Goal: Task Accomplishment & Management: Manage account settings

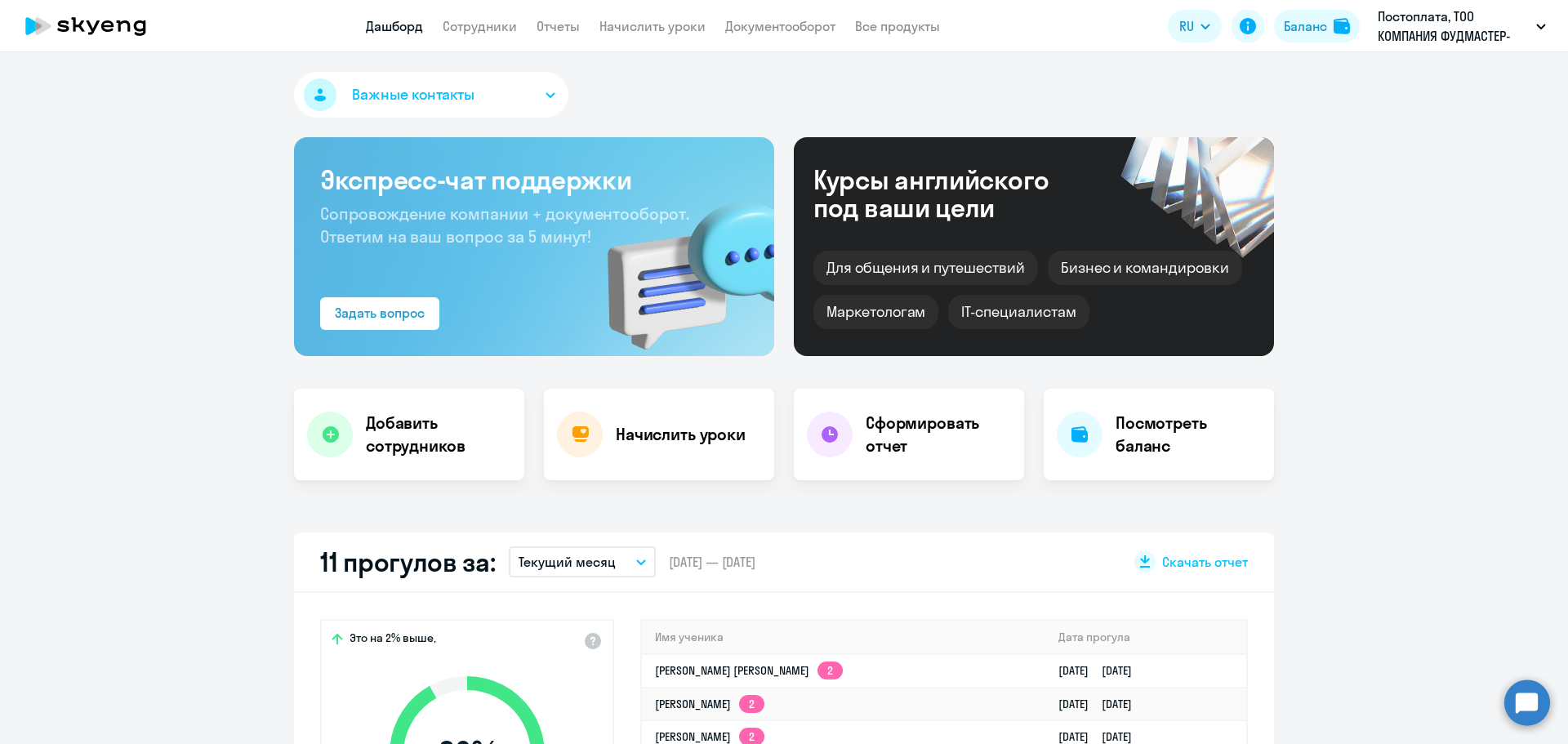
select select "30"
click at [471, 29] on link "Сотрудники" at bounding box center [480, 25] width 75 height 16
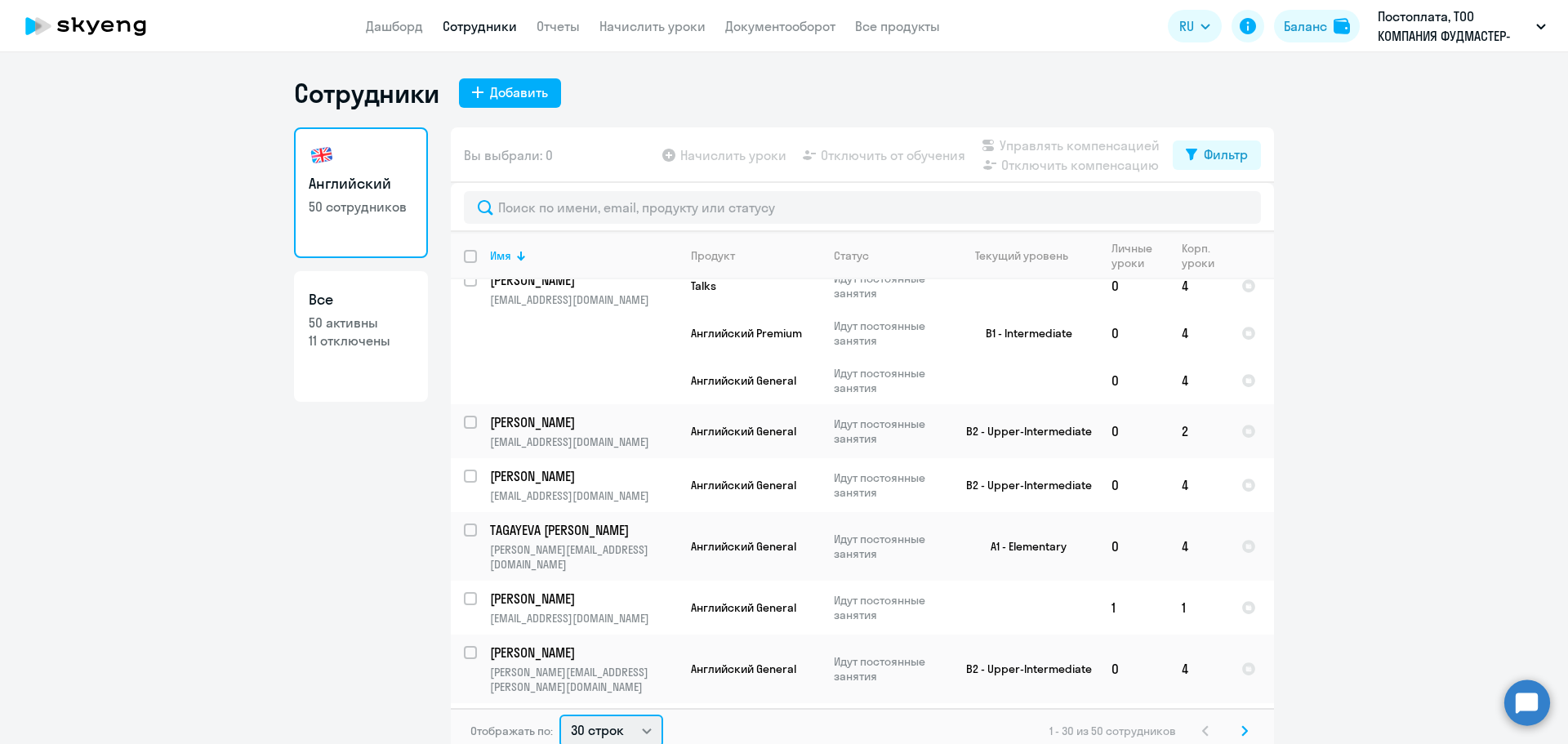
scroll to position [3, 0]
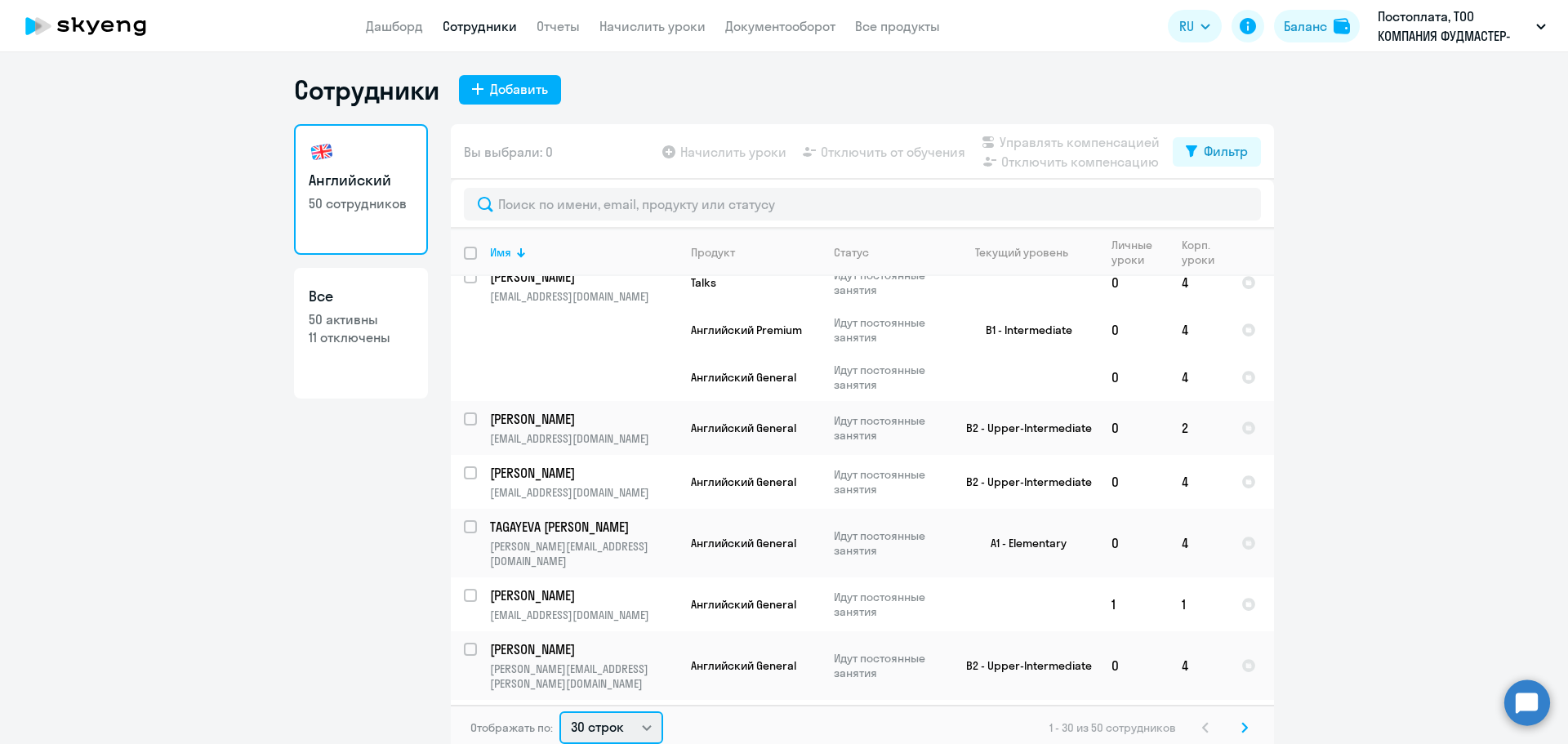
click at [643, 731] on select "30 строк 50 строк 100 строк" at bounding box center [611, 728] width 104 height 33
select select "100"
click at [559, 712] on select "30 строк 50 строк 100 строк" at bounding box center [611, 728] width 104 height 33
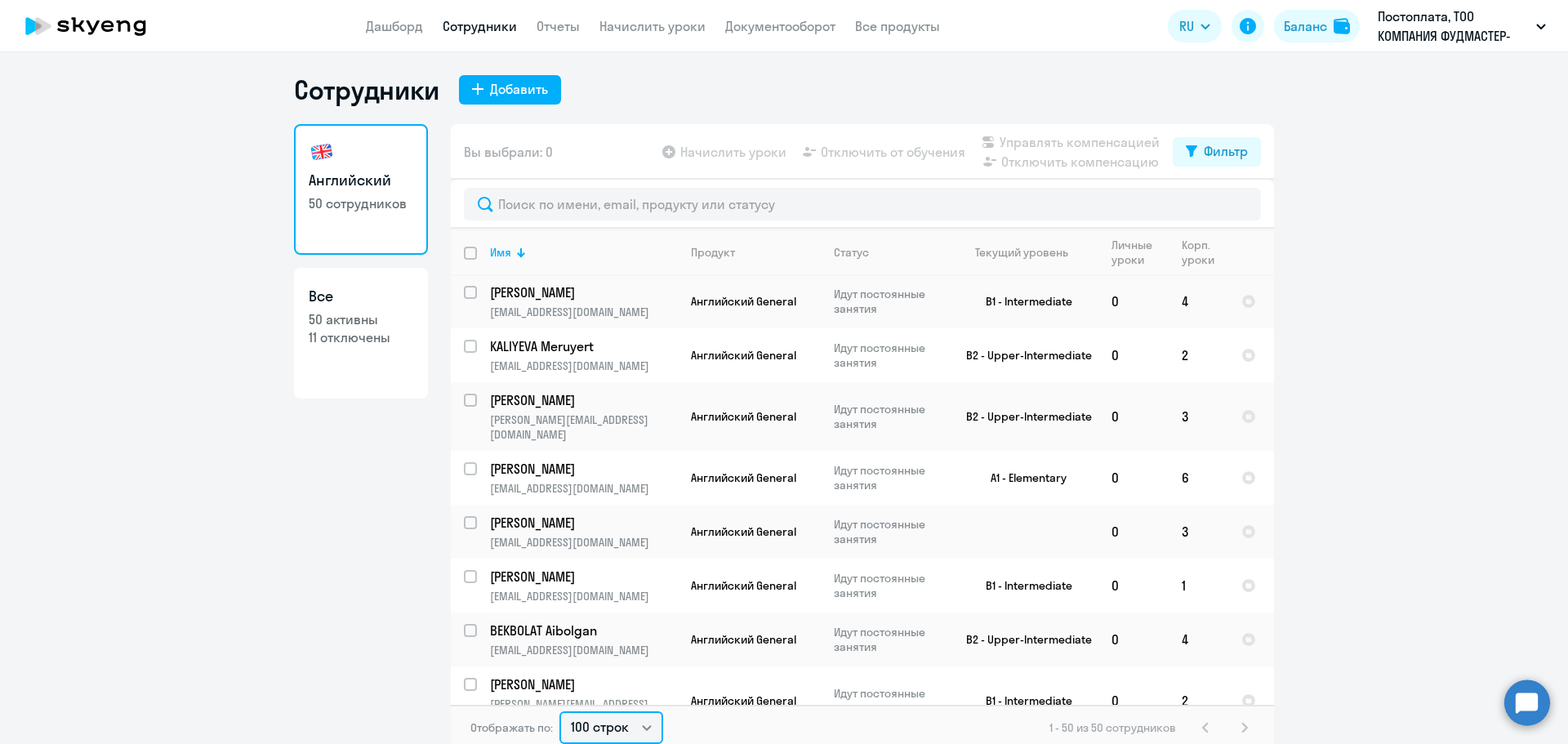
scroll to position [2477, 0]
click at [565, 674] on p "[PERSON_NAME]" at bounding box center [583, 683] width 185 height 18
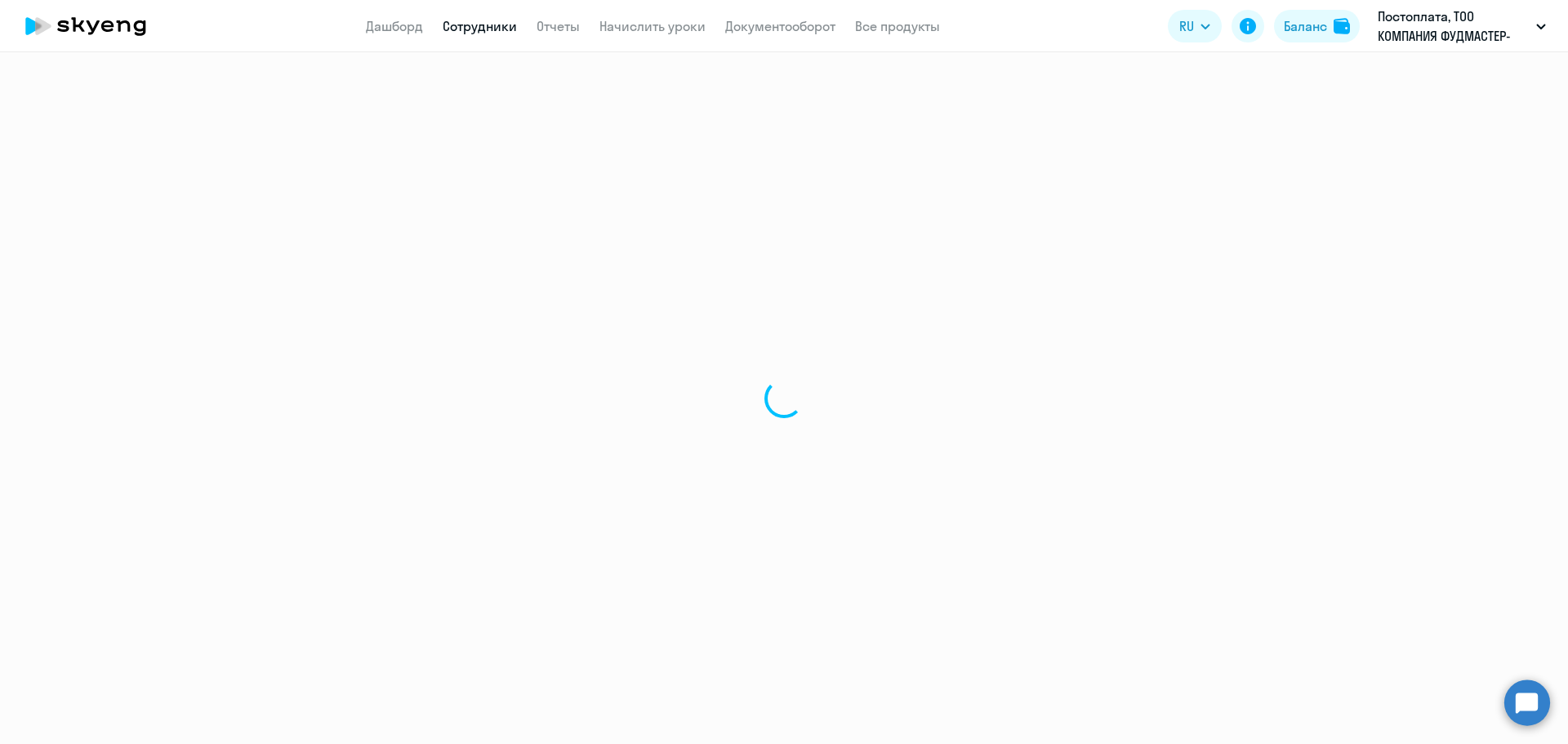
select select "english"
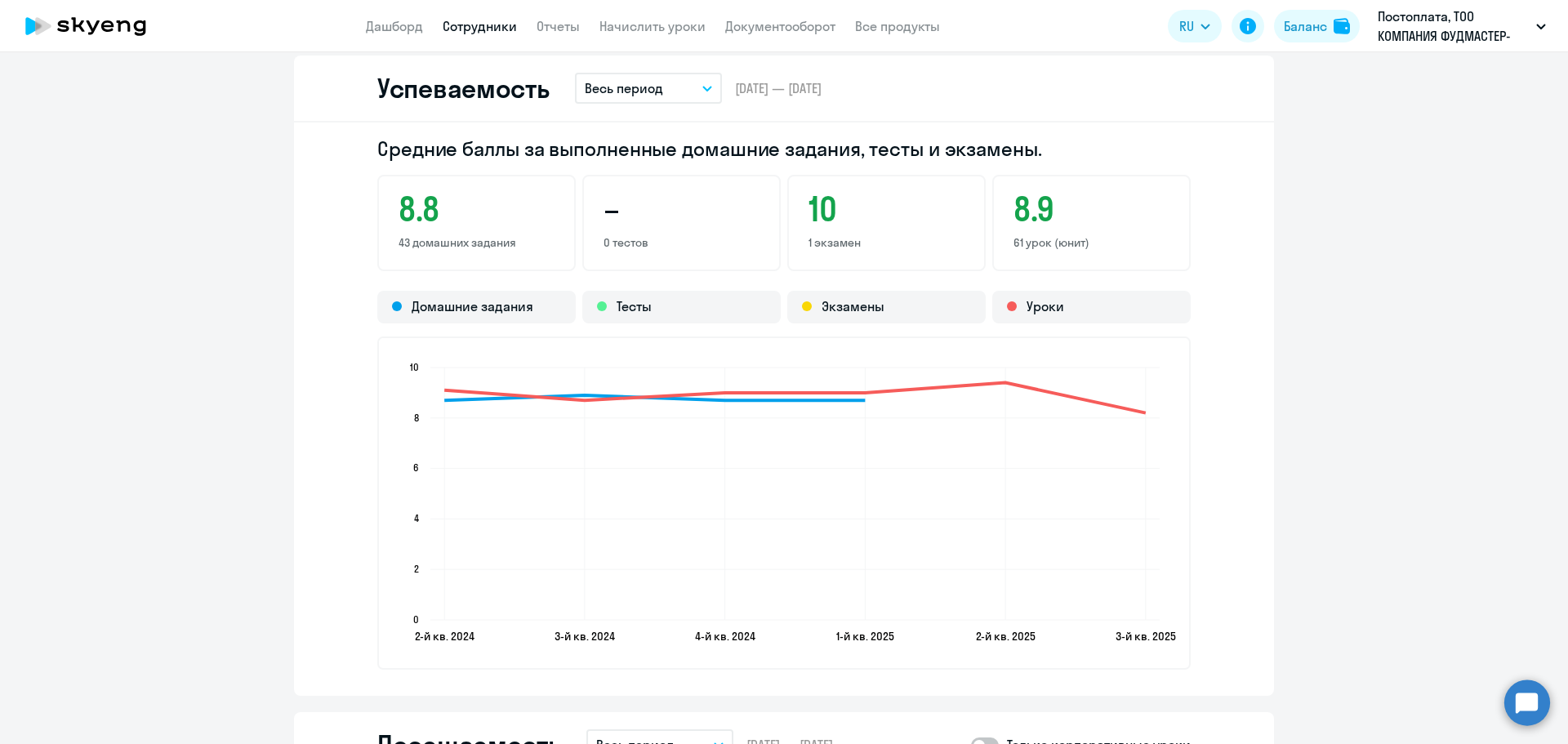
scroll to position [1633, 0]
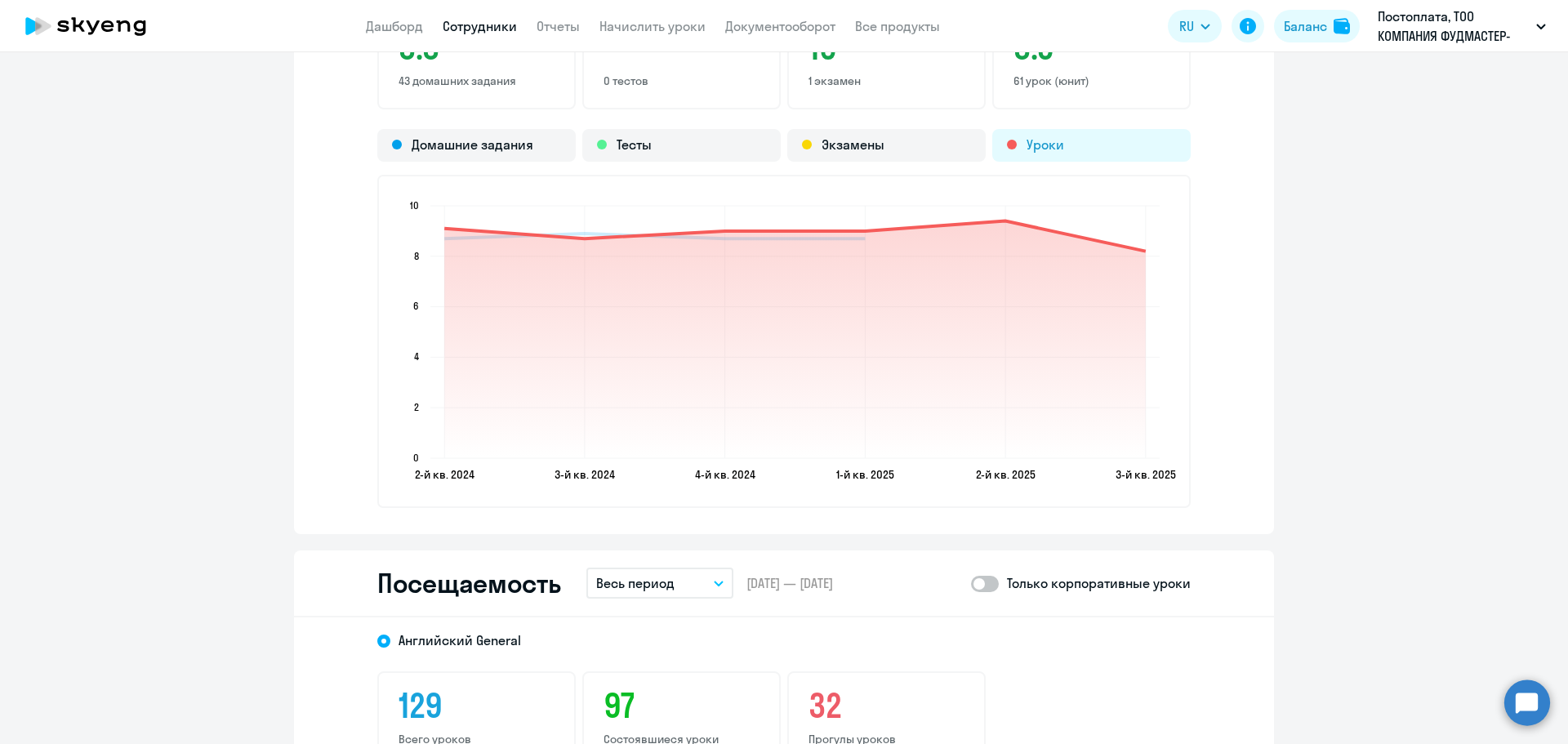
click at [1031, 142] on div "Уроки" at bounding box center [1092, 145] width 199 height 33
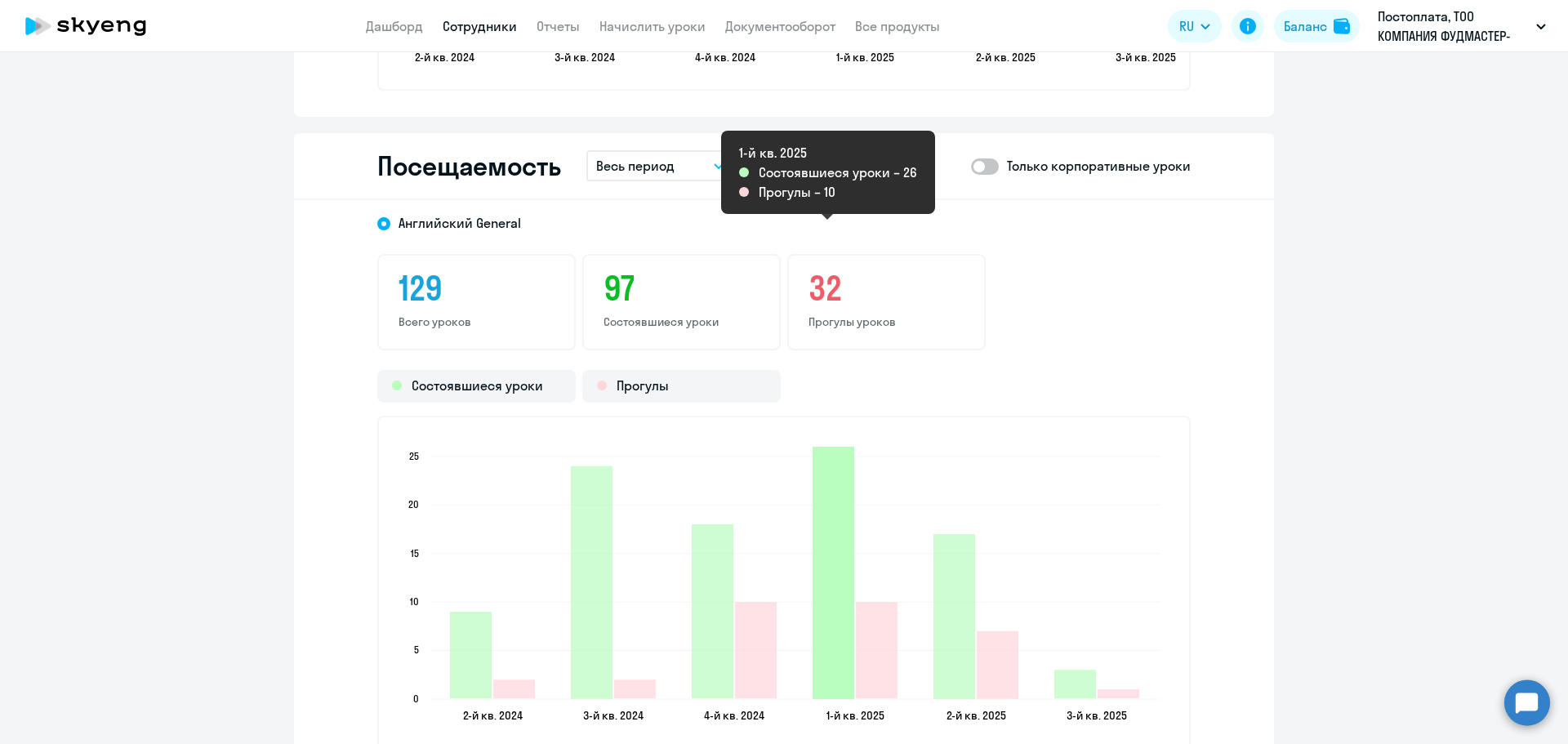
scroll to position [2042, 0]
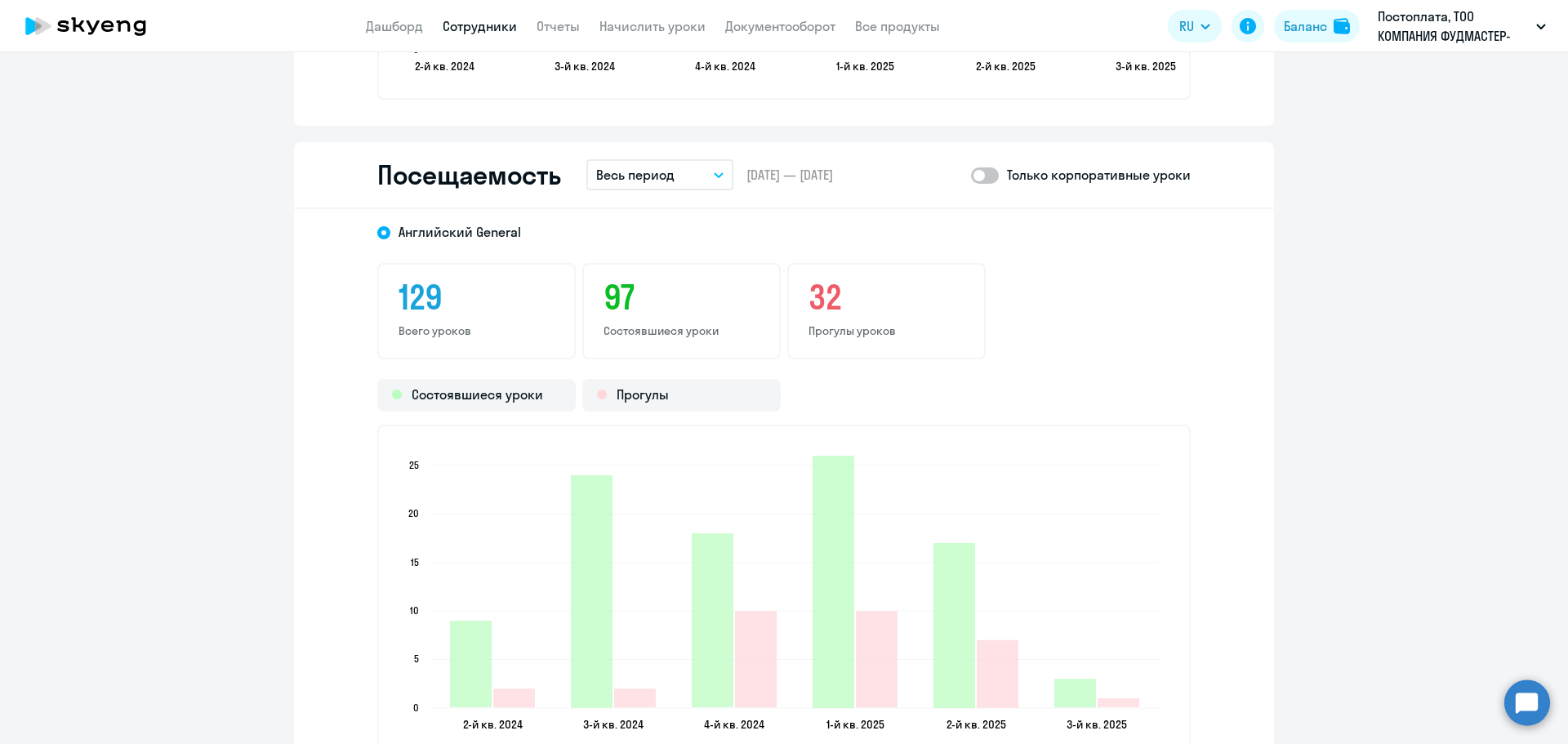
click at [714, 176] on icon "button" at bounding box center [719, 175] width 10 height 6
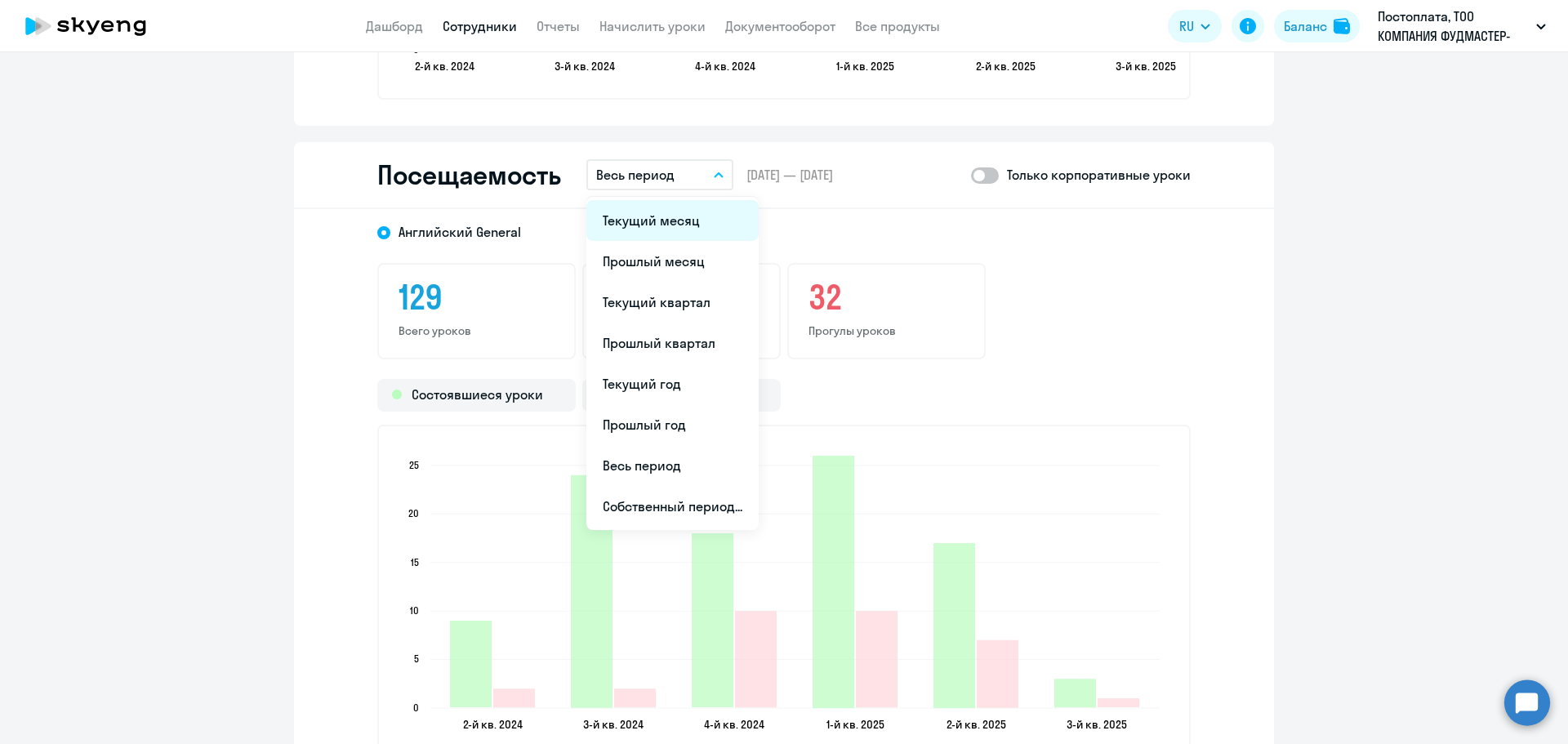
click at [681, 215] on li "Текущий месяц" at bounding box center [672, 221] width 172 height 41
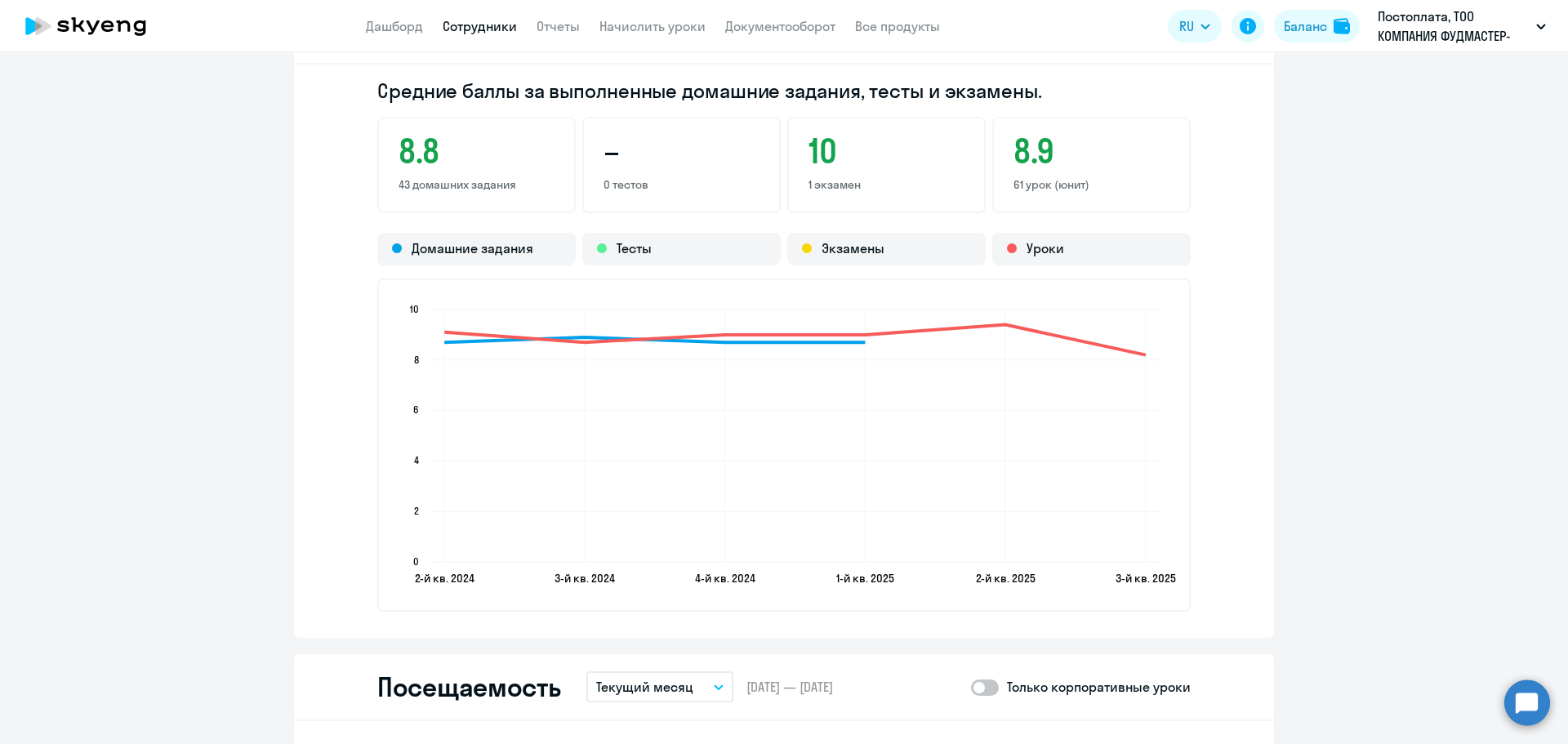
scroll to position [1306, 0]
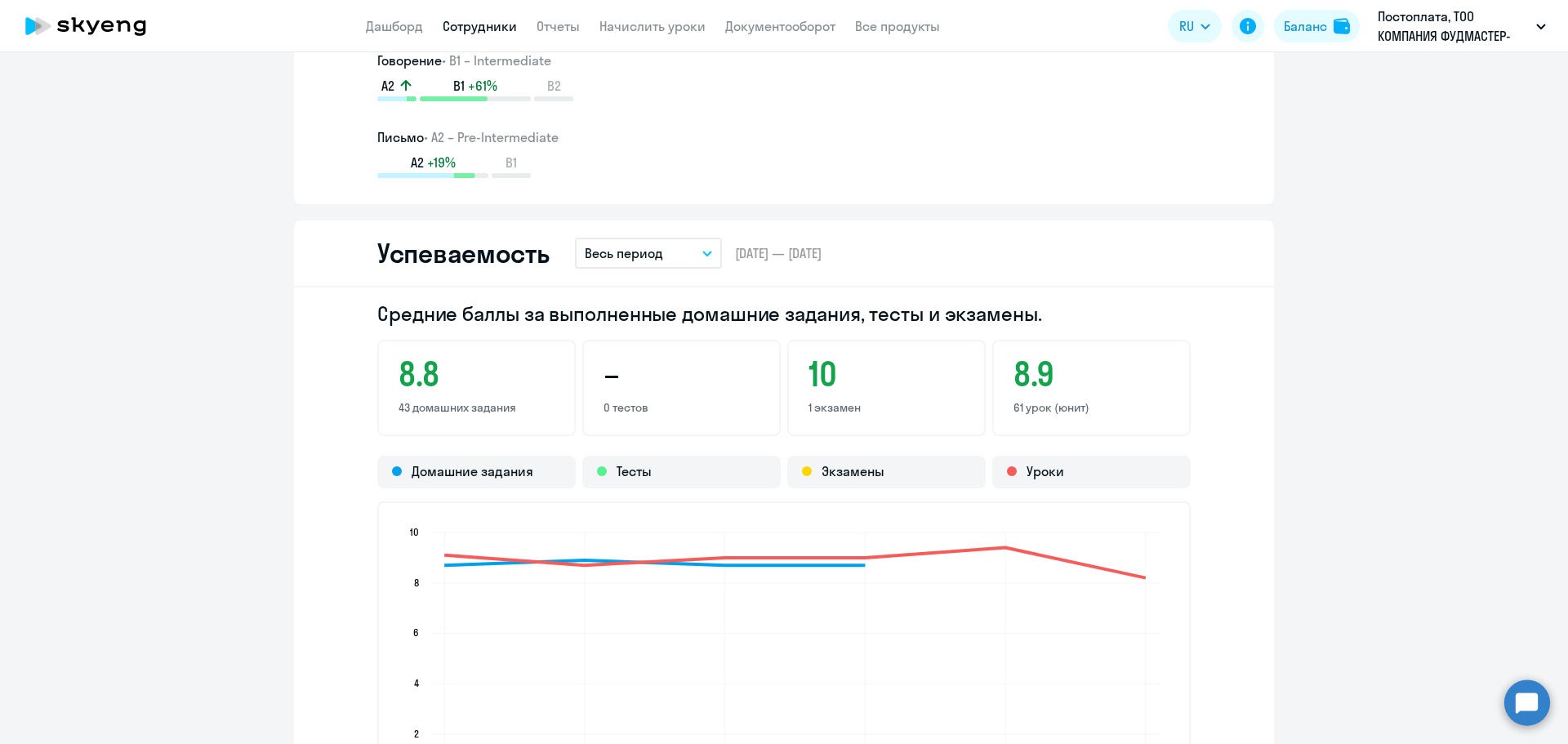
click at [701, 257] on button "Весь период" at bounding box center [648, 253] width 147 height 31
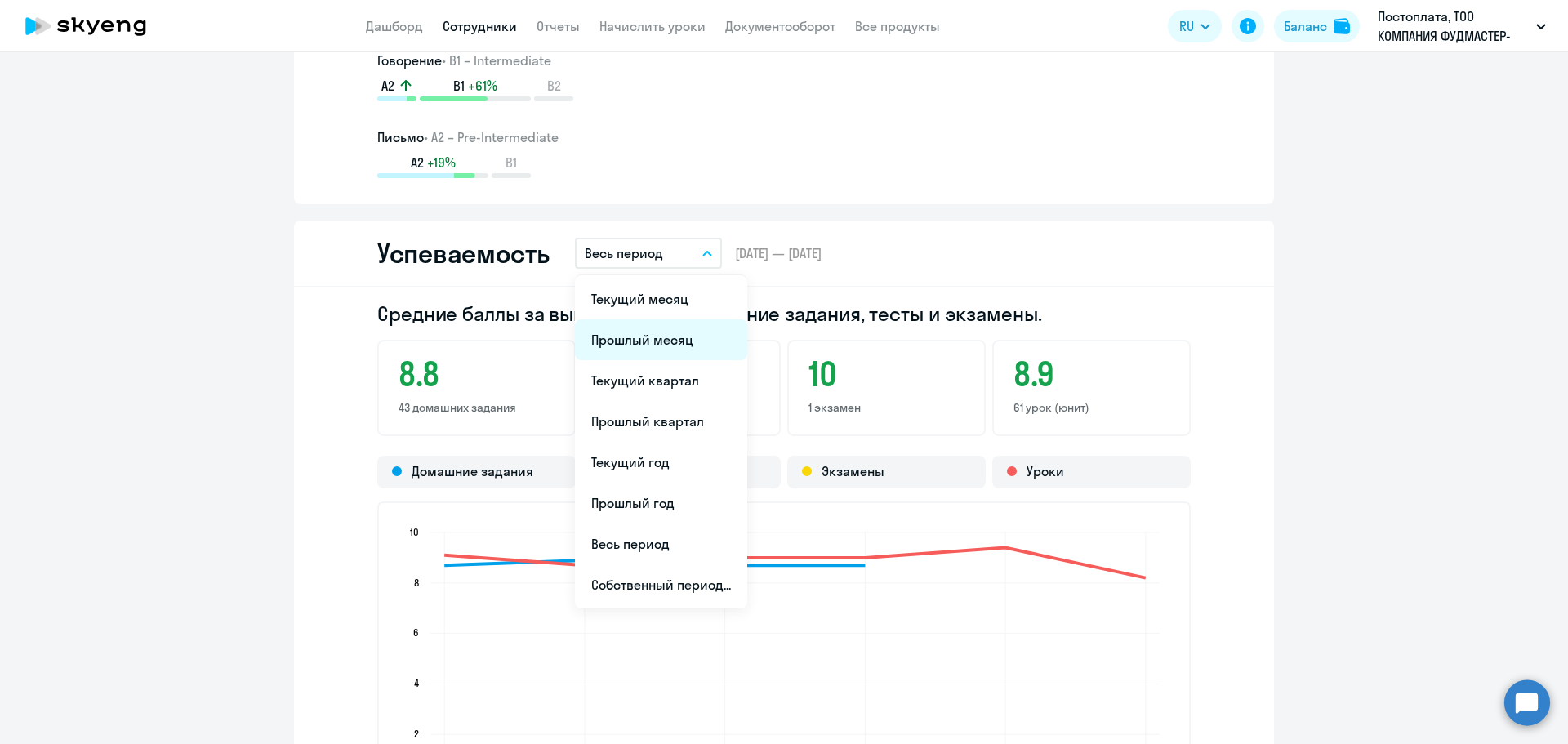
click at [638, 339] on li "Прошлый месяц" at bounding box center [661, 339] width 172 height 41
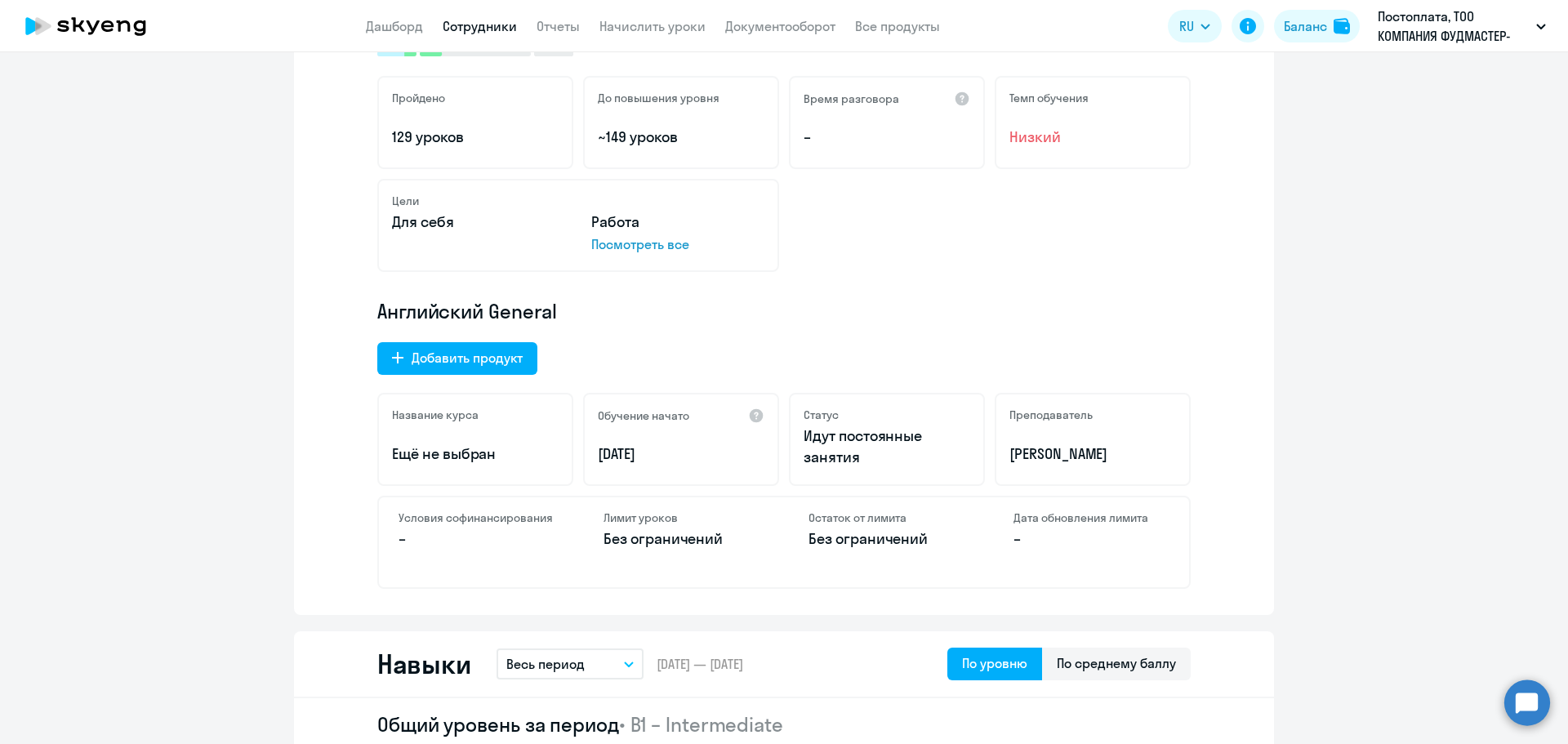
scroll to position [164, 0]
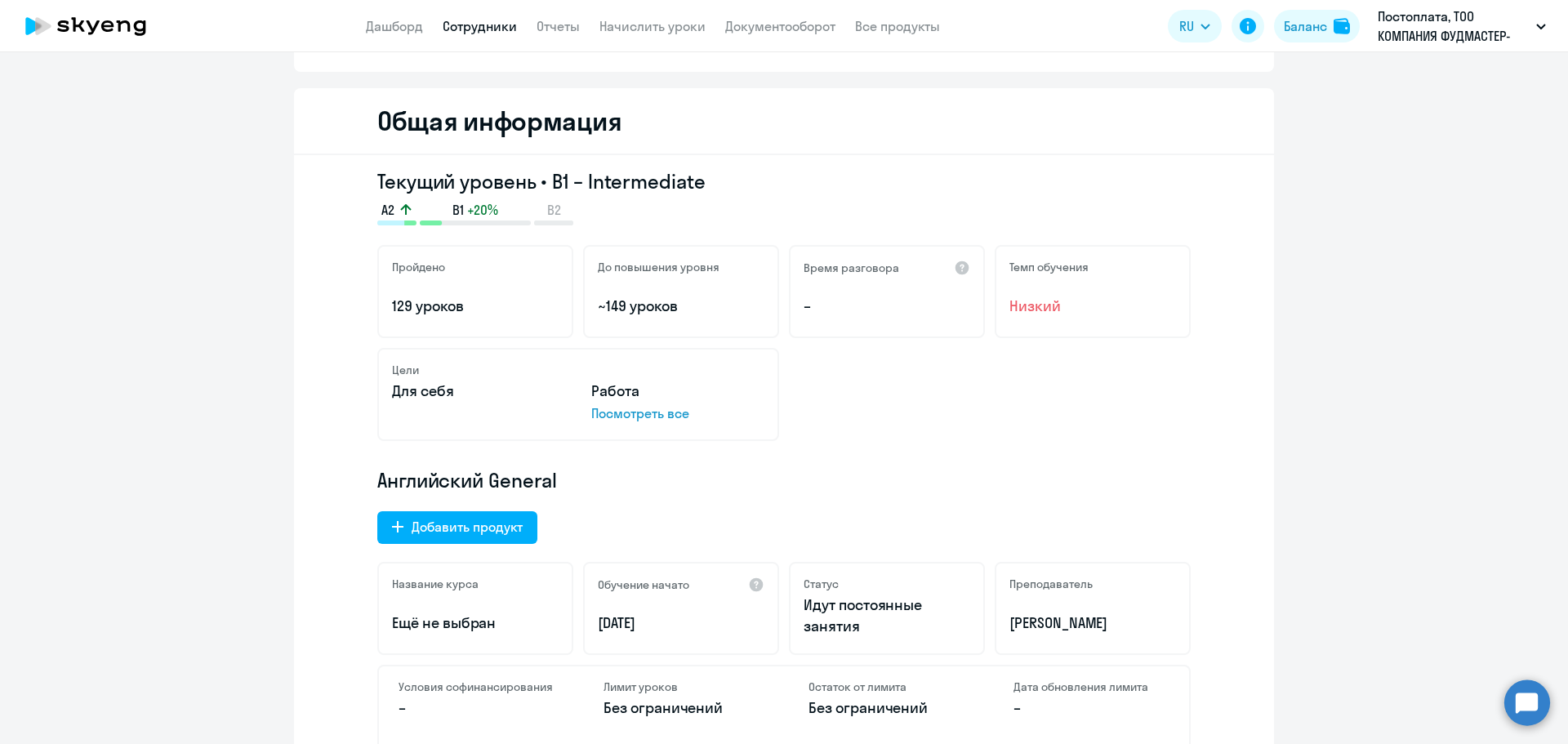
click at [471, 31] on link "Сотрудники" at bounding box center [480, 25] width 75 height 16
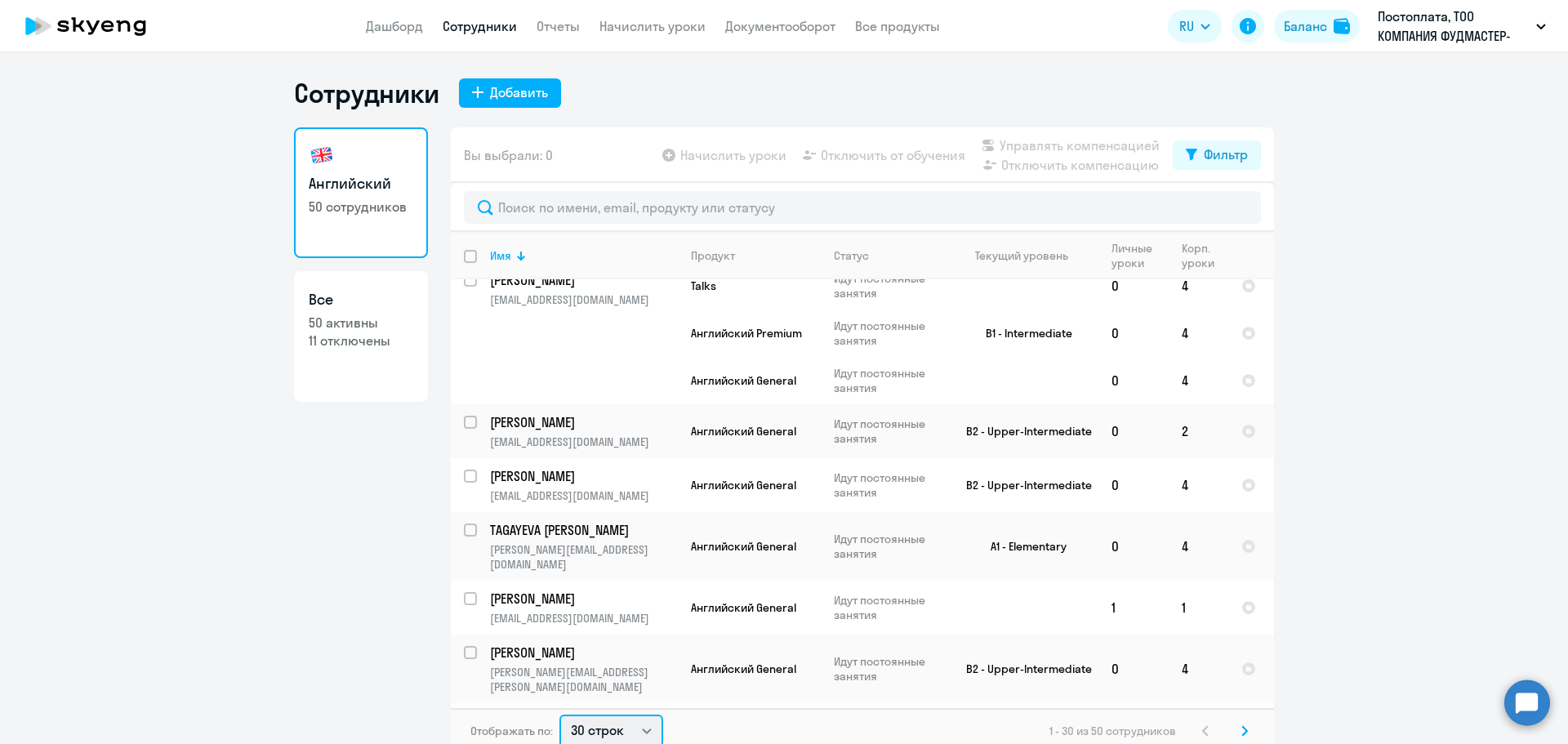
scroll to position [3, 0]
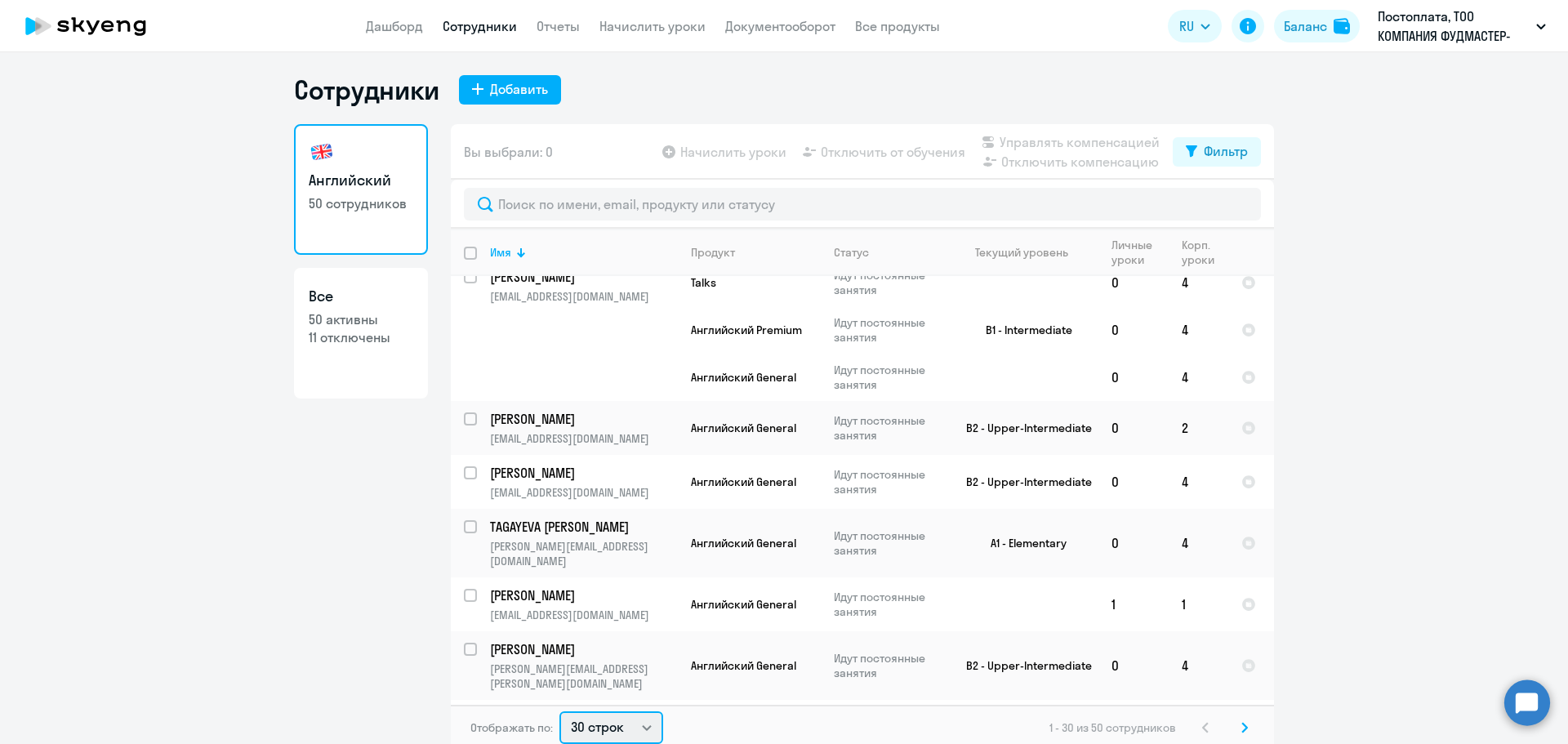
click at [645, 720] on select "30 строк 50 строк 100 строк" at bounding box center [611, 728] width 104 height 33
select select "100"
click at [559, 712] on select "30 строк 50 строк 100 строк" at bounding box center [611, 728] width 104 height 33
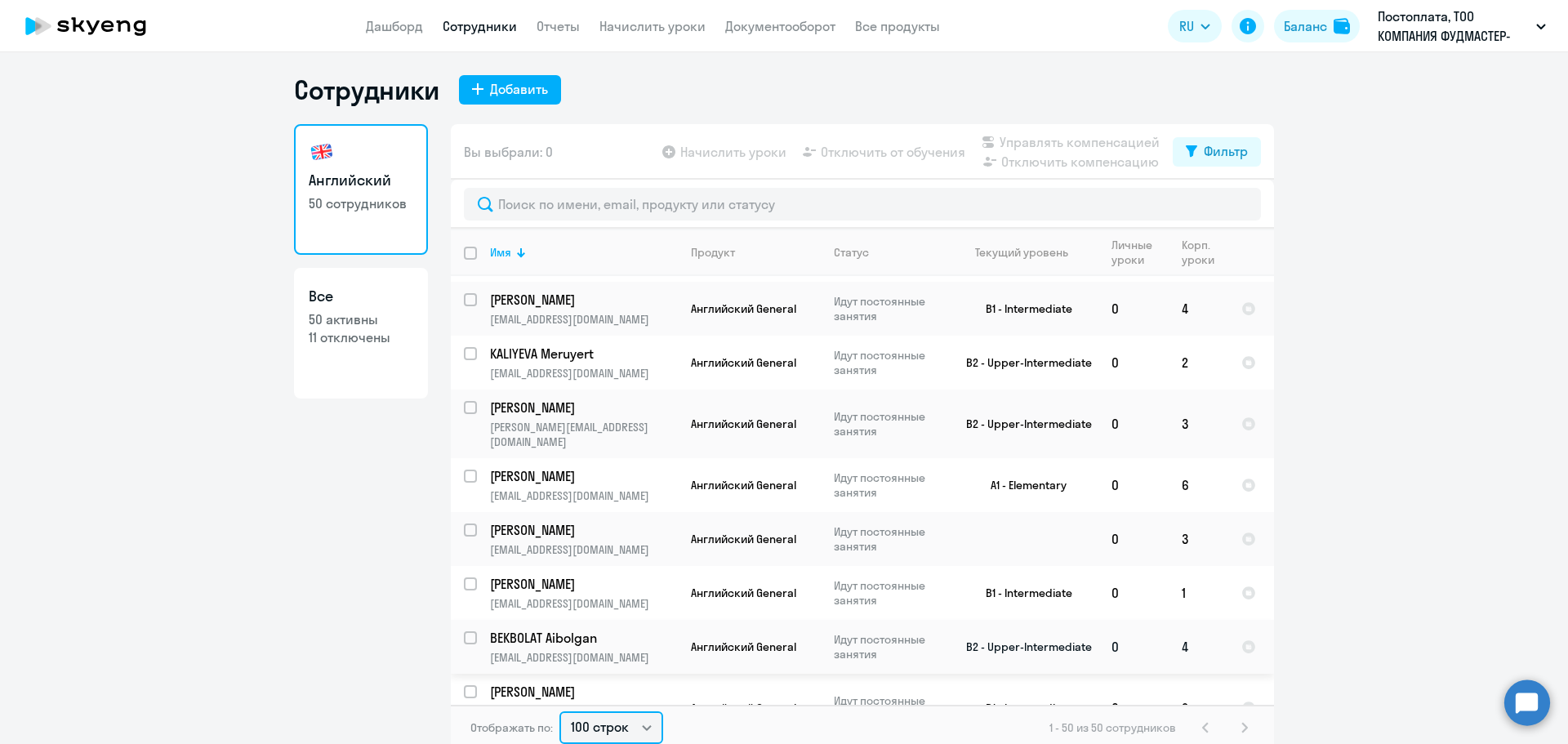
scroll to position [2477, 0]
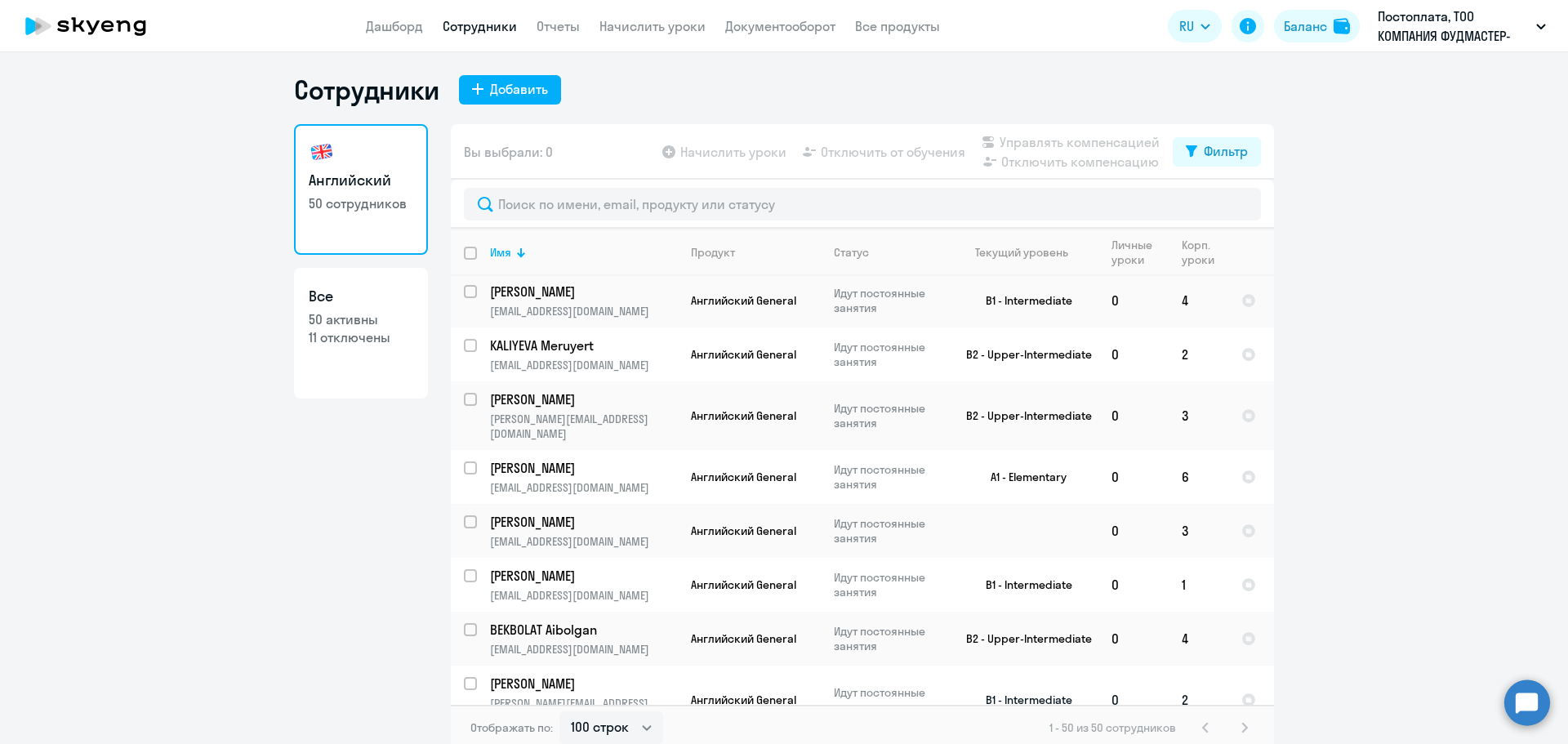
click at [567, 674] on p "[PERSON_NAME]" at bounding box center [583, 683] width 185 height 18
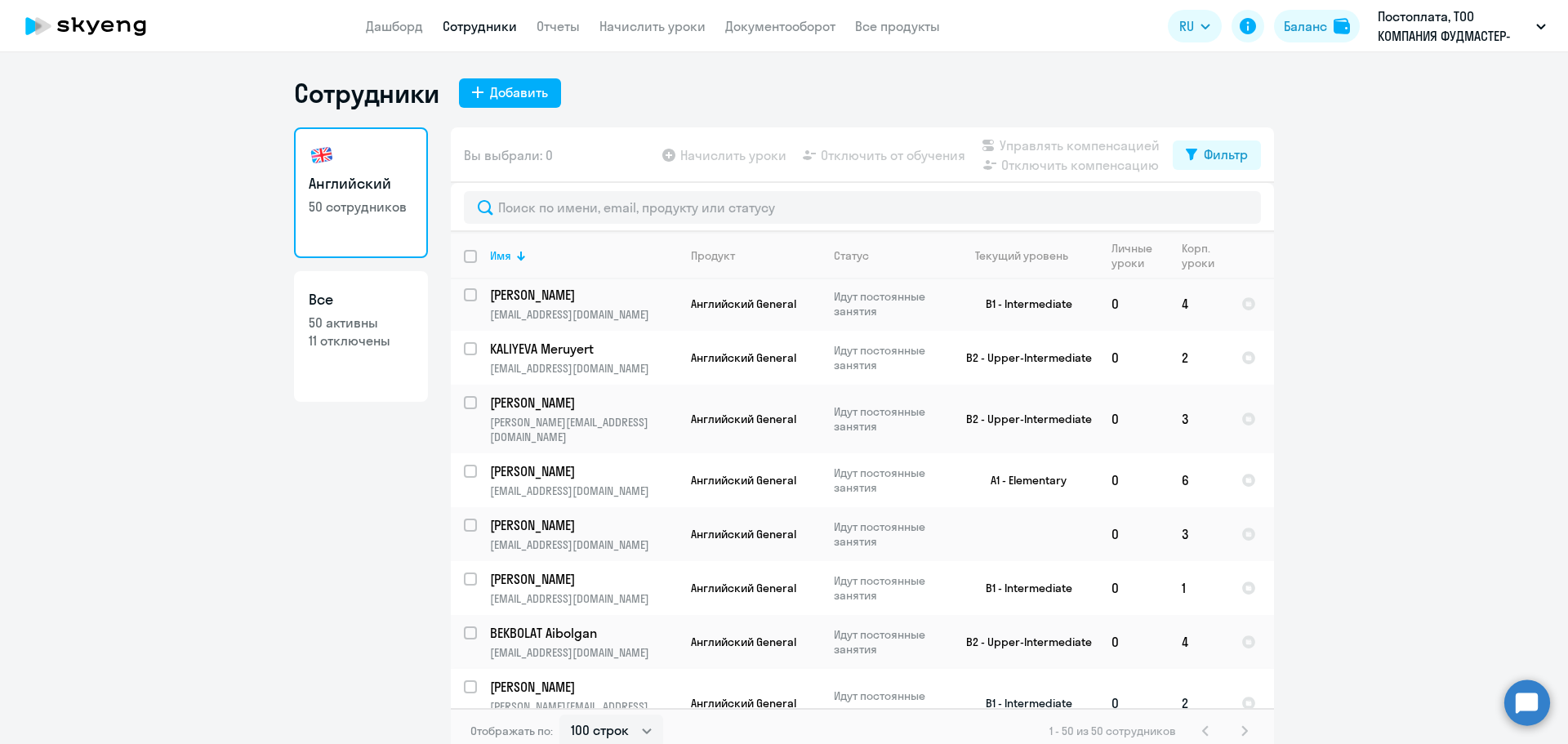
select select "english"
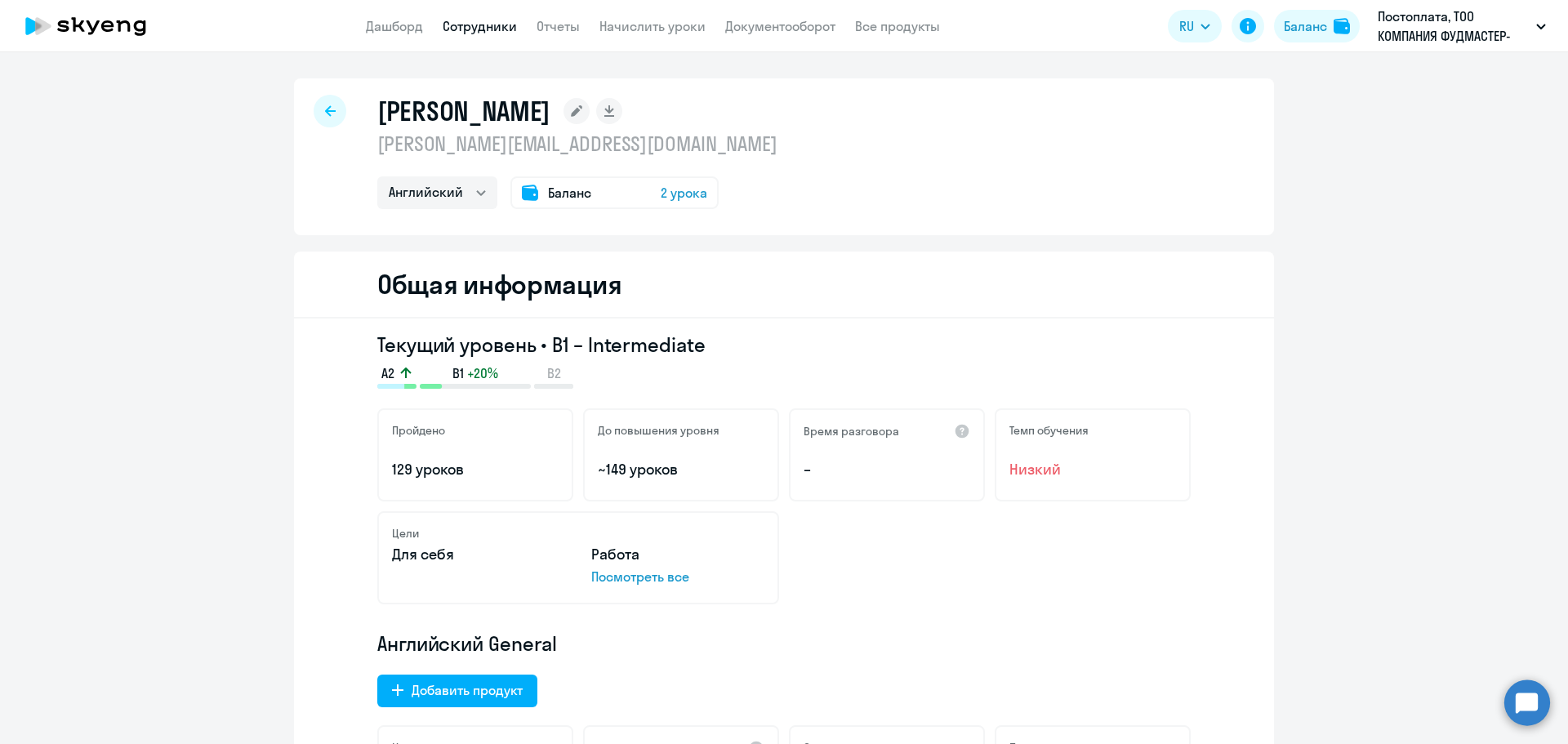
click at [327, 109] on icon at bounding box center [330, 110] width 11 height 11
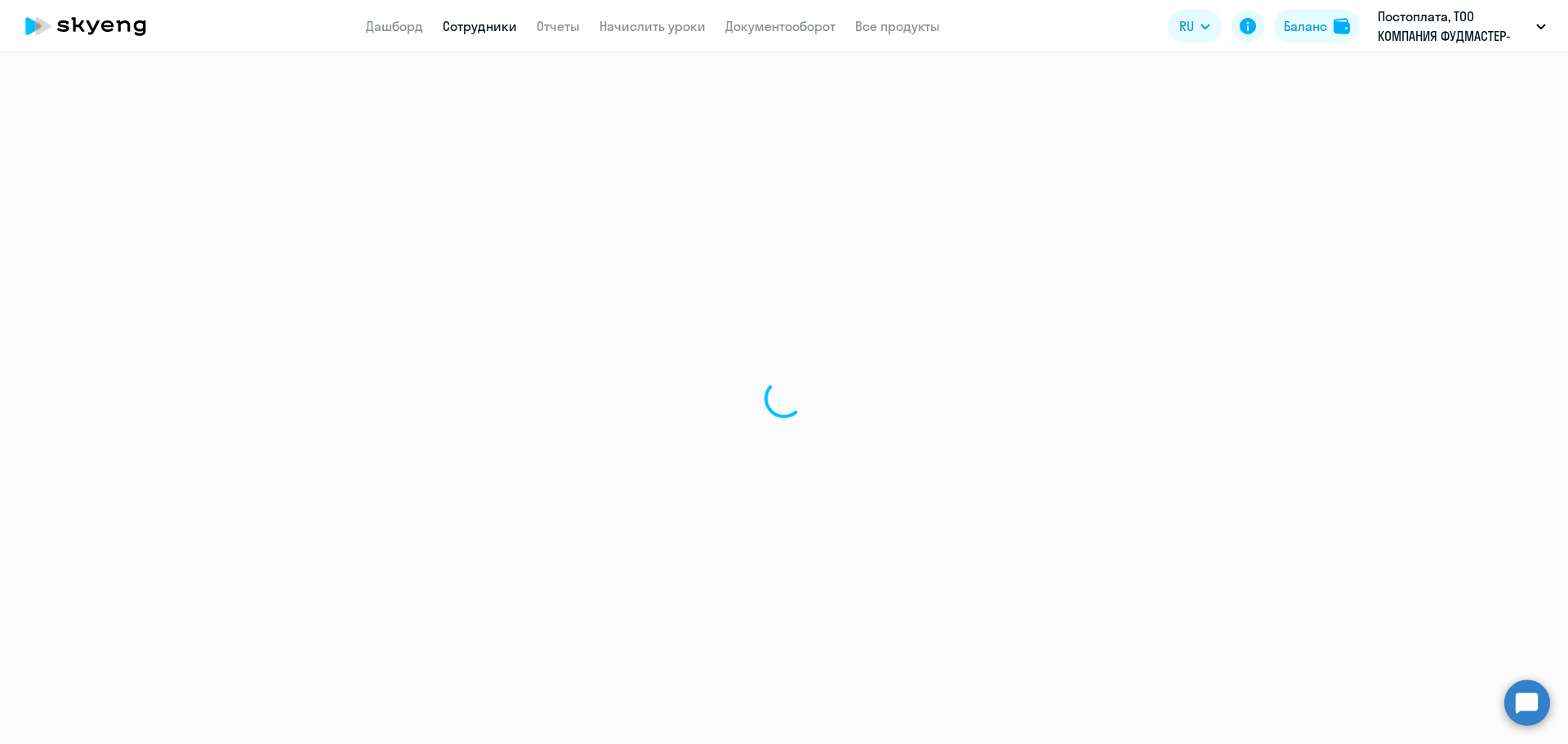
select select "30"
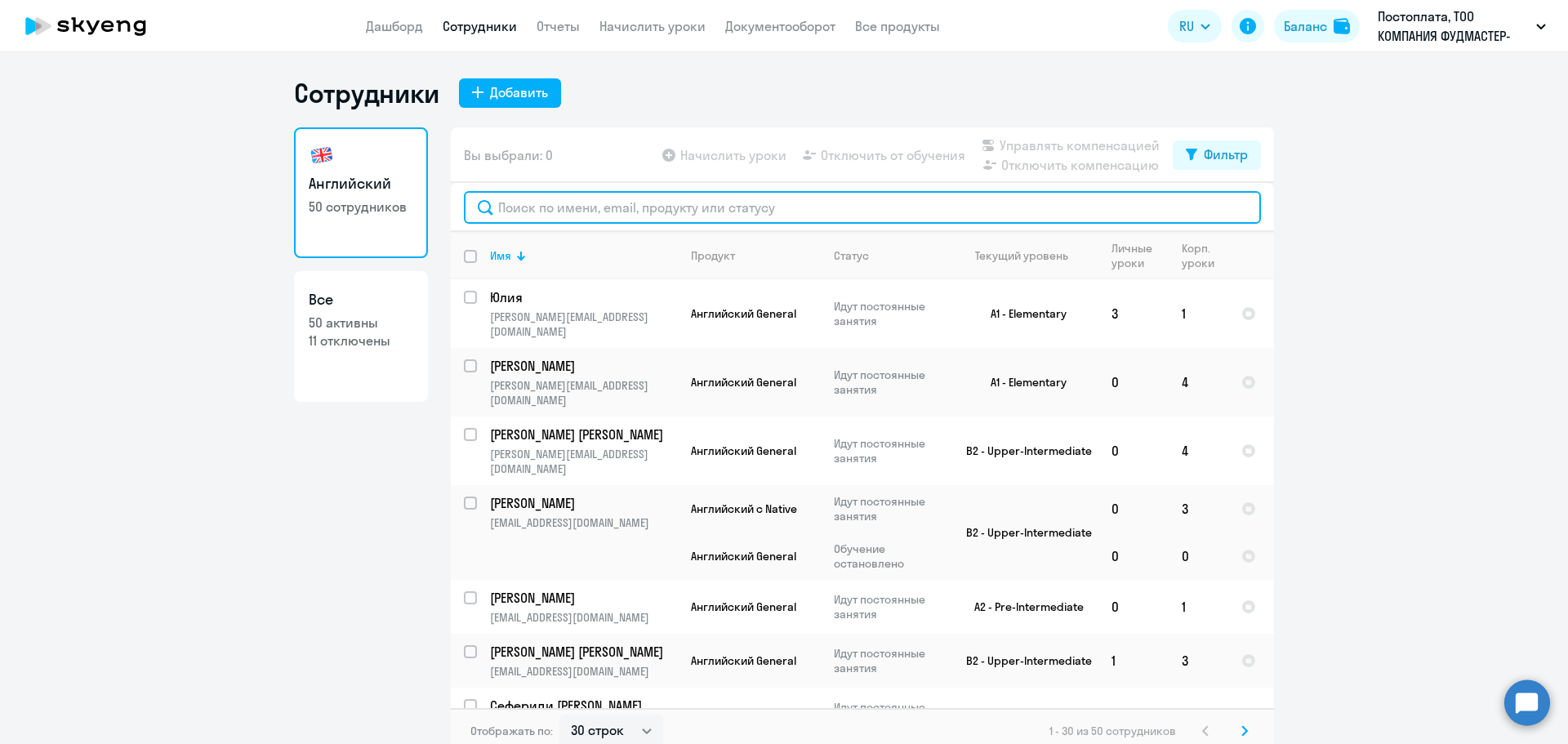
click at [602, 212] on input "text" at bounding box center [863, 207] width 798 height 33
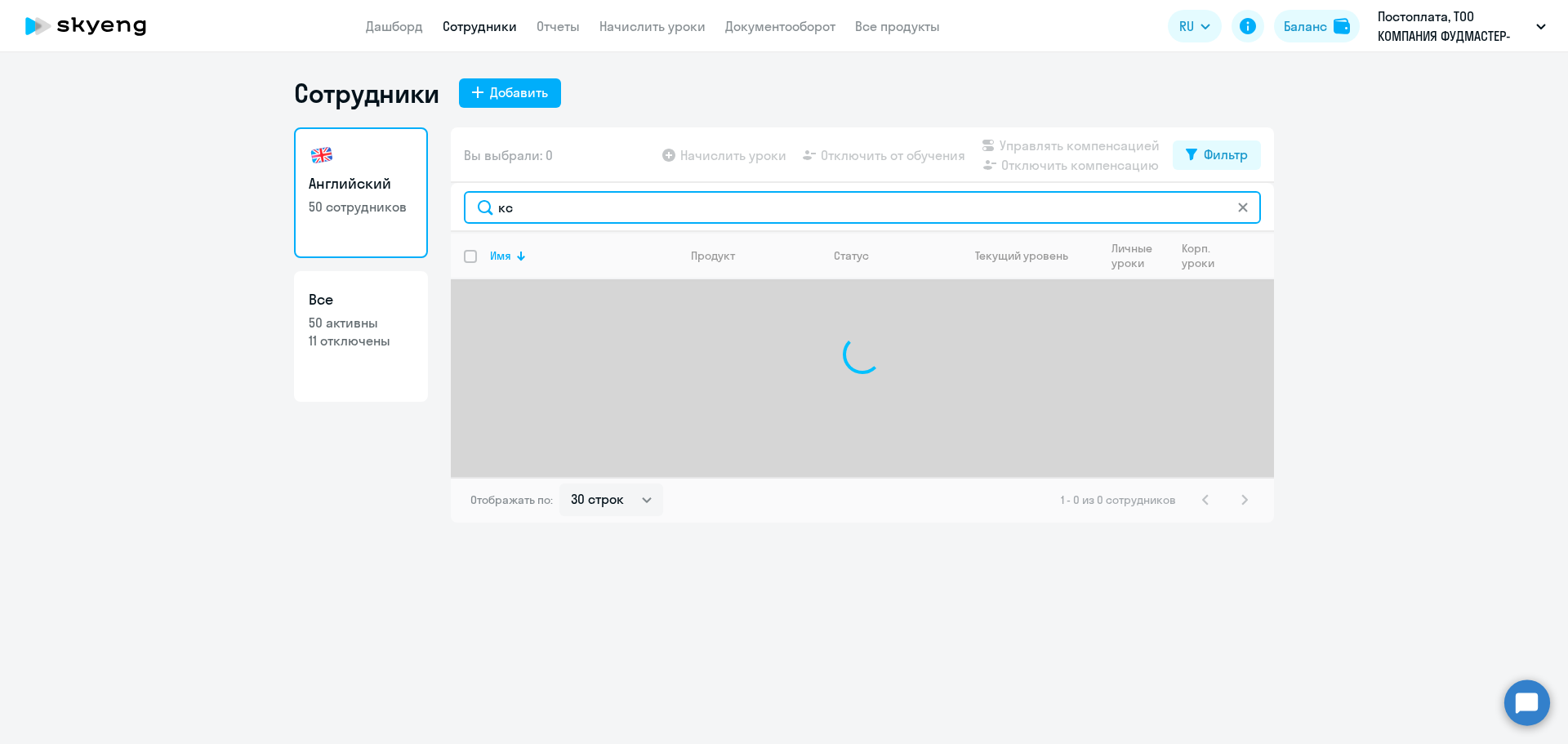
type input "к"
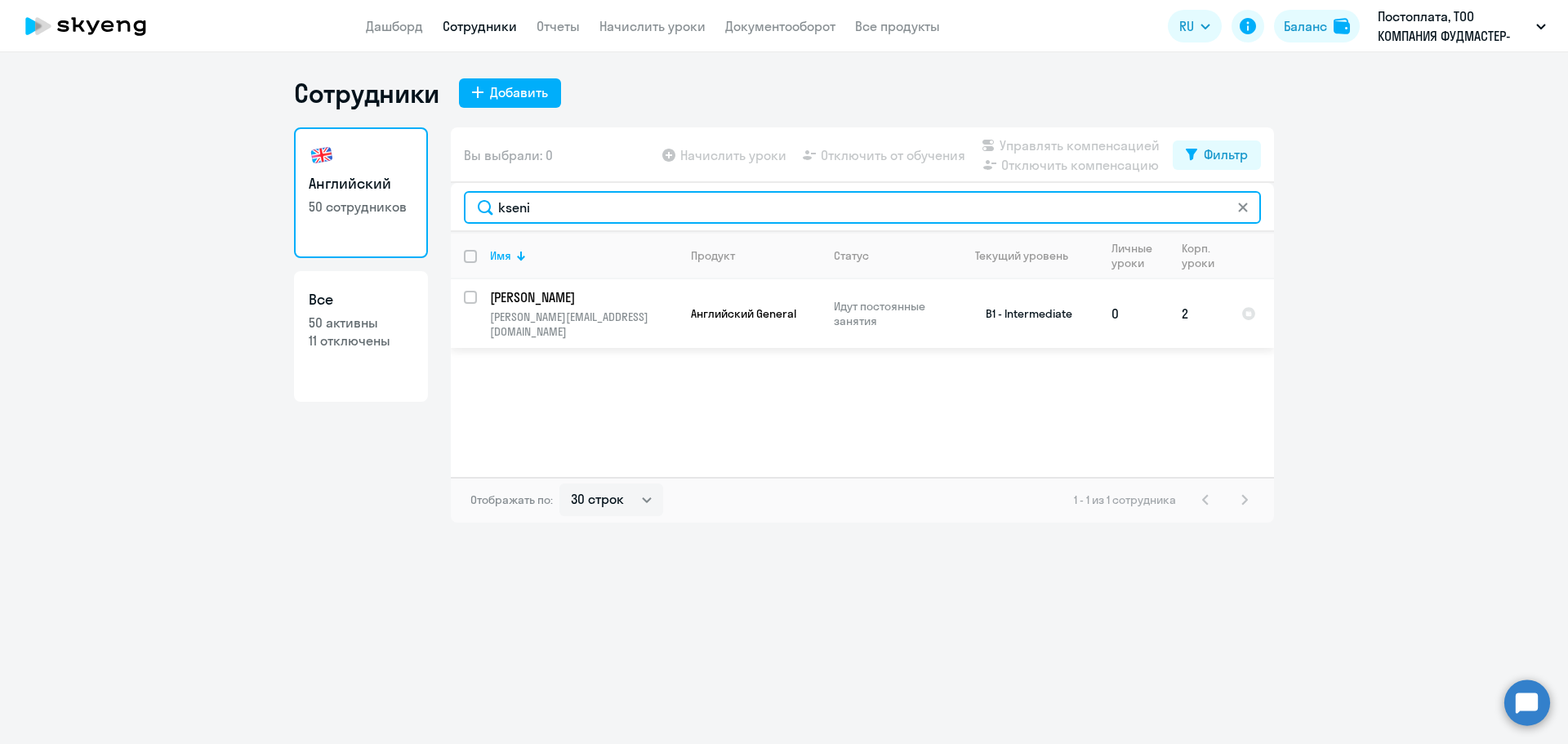
type input "kseni"
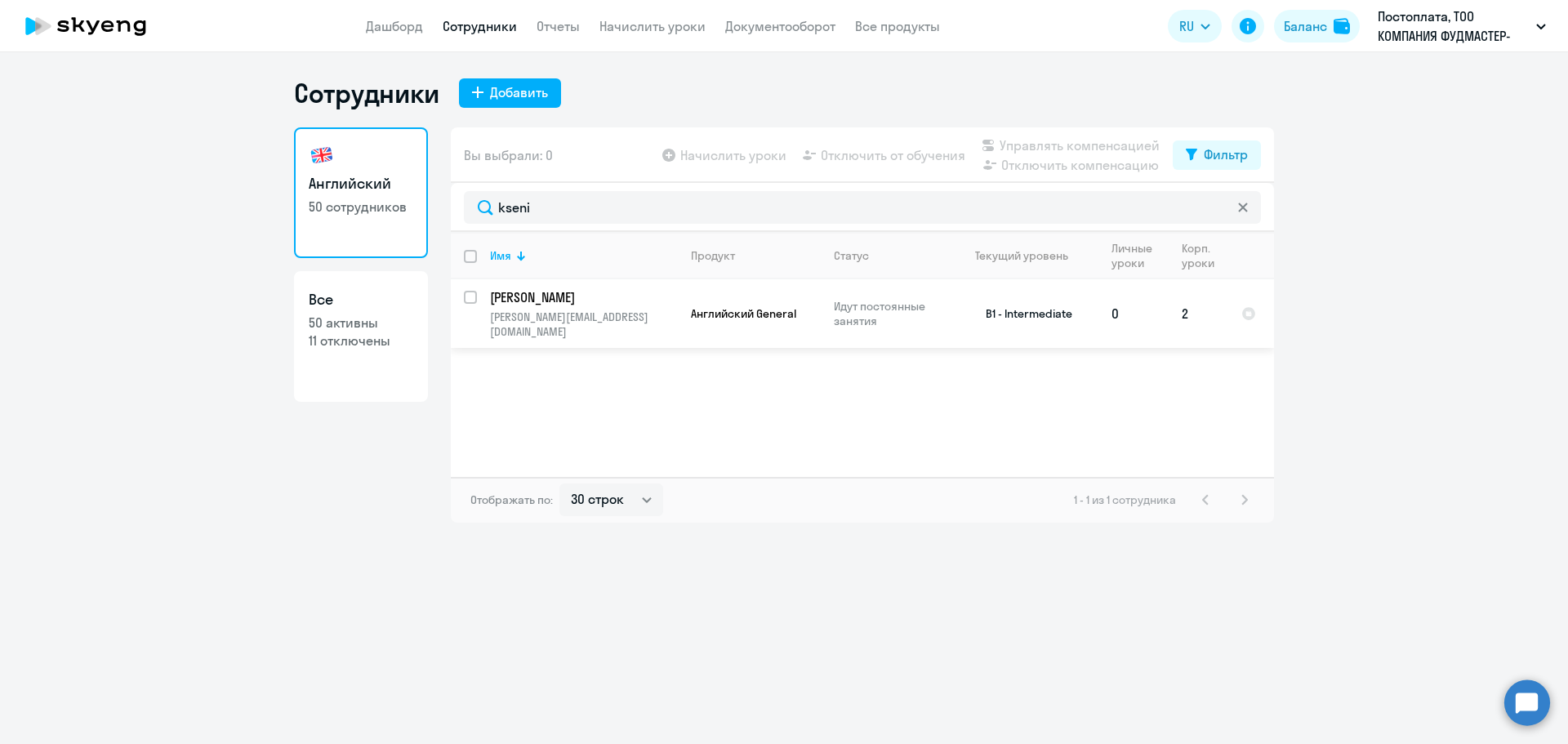
click at [473, 300] on input "select row 38477361" at bounding box center [480, 307] width 33 height 33
checkbox input "true"
click at [871, 159] on span "Отключить от обучения" at bounding box center [893, 154] width 144 height 20
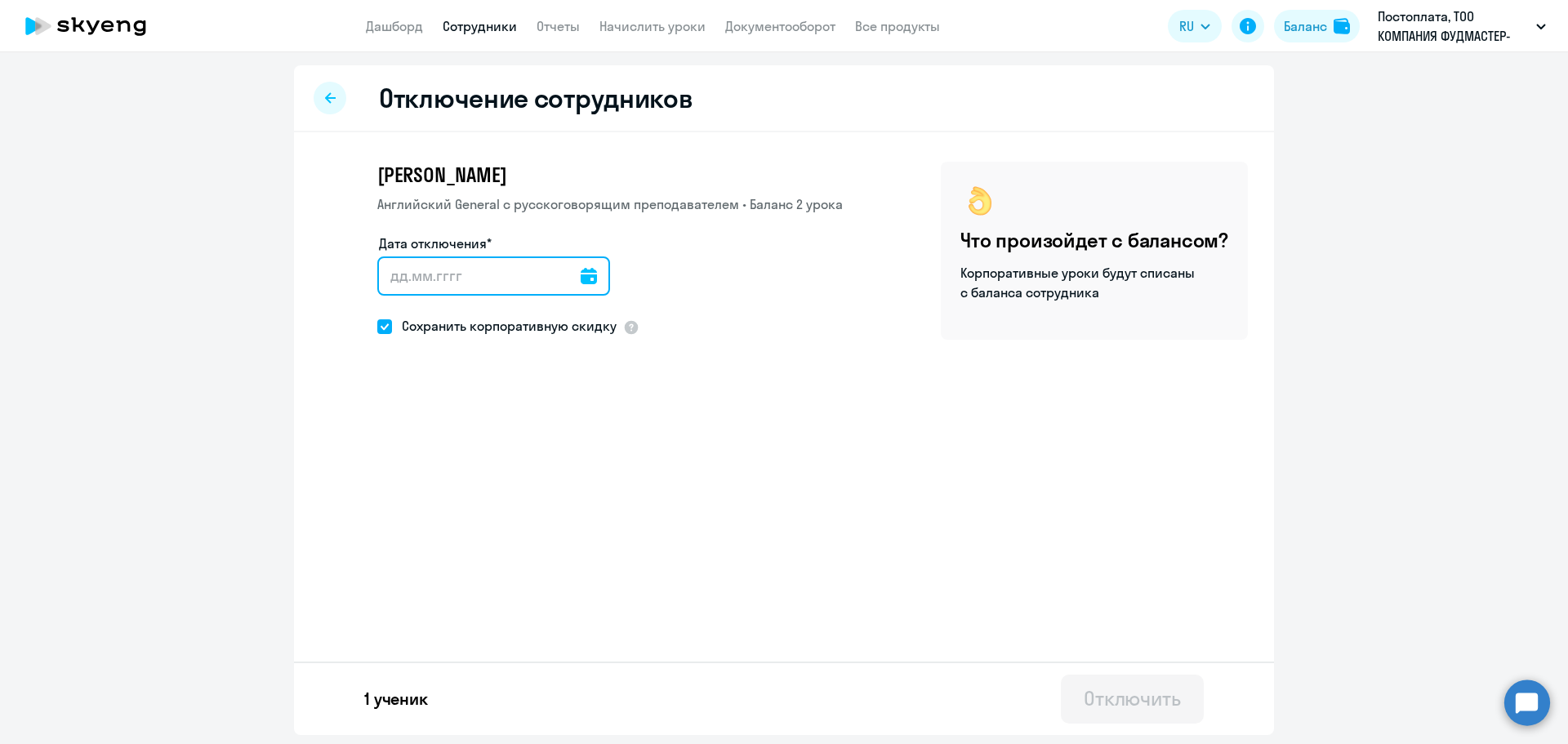
click at [436, 273] on input "Дата отключения*" at bounding box center [494, 276] width 232 height 39
click at [591, 274] on input "Дата отключения*" at bounding box center [494, 276] width 232 height 39
click at [580, 275] on icon at bounding box center [588, 276] width 16 height 16
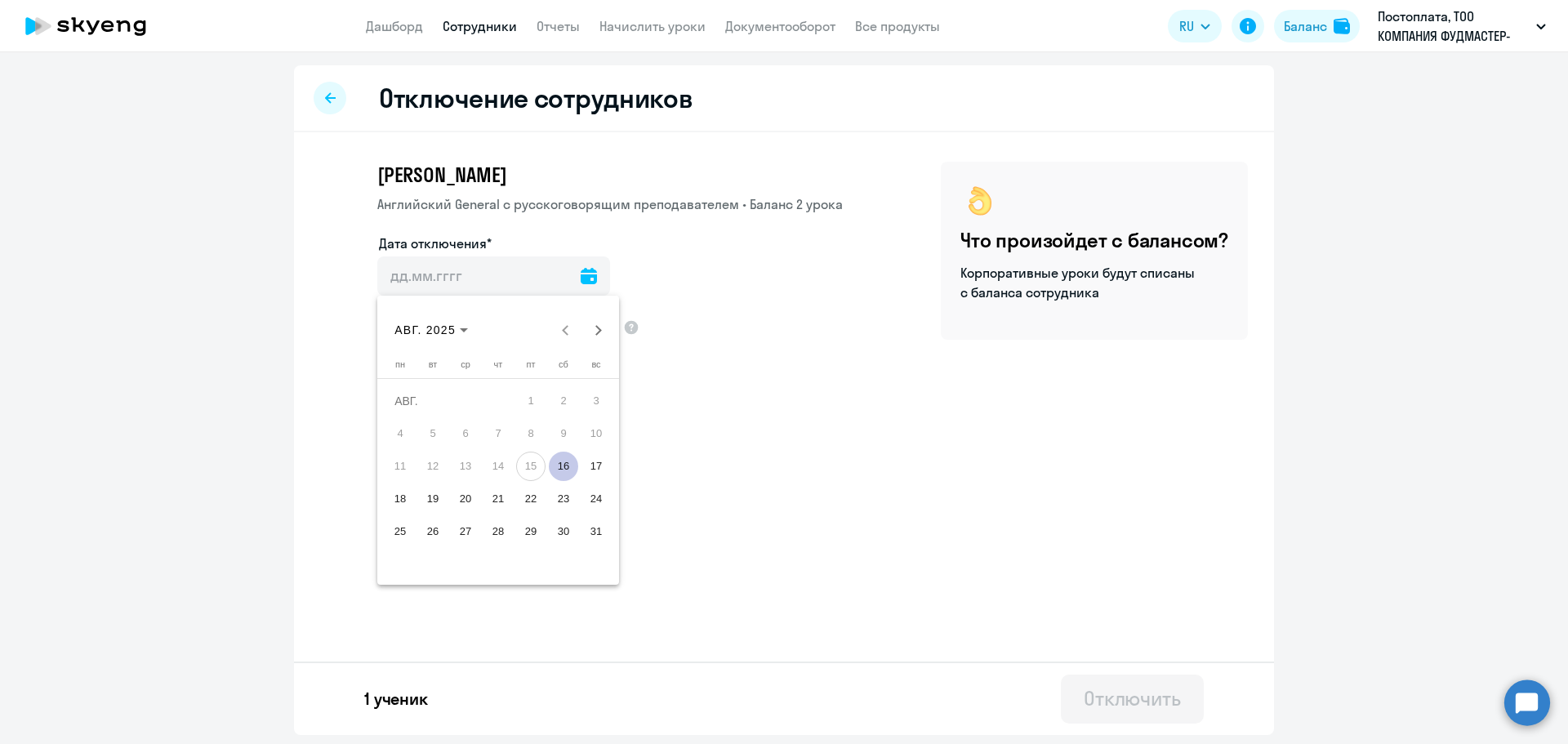
click at [566, 461] on span "16" at bounding box center [563, 466] width 30 height 30
type input "[DATE]"
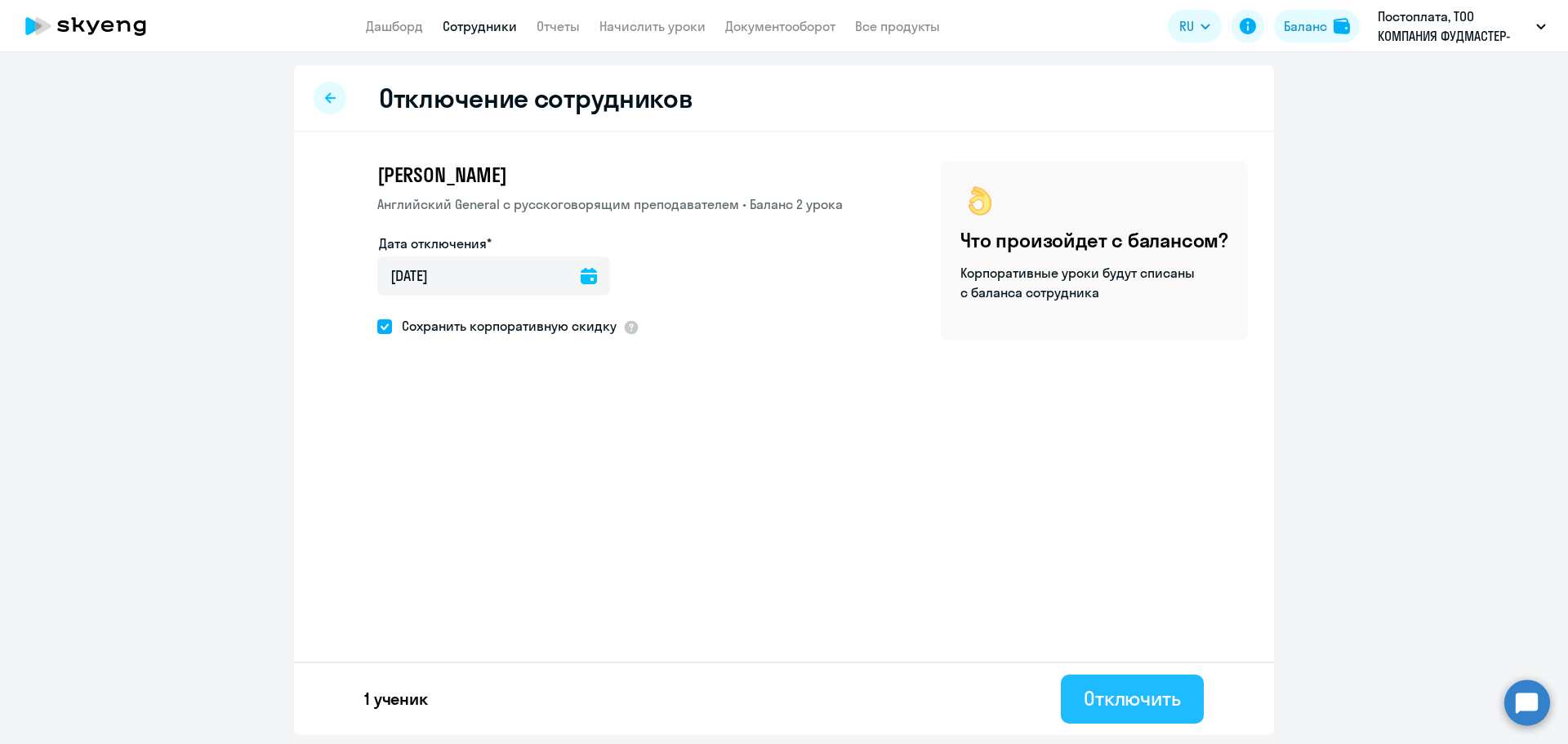
click at [1151, 691] on div "Отключить" at bounding box center [1133, 698] width 98 height 26
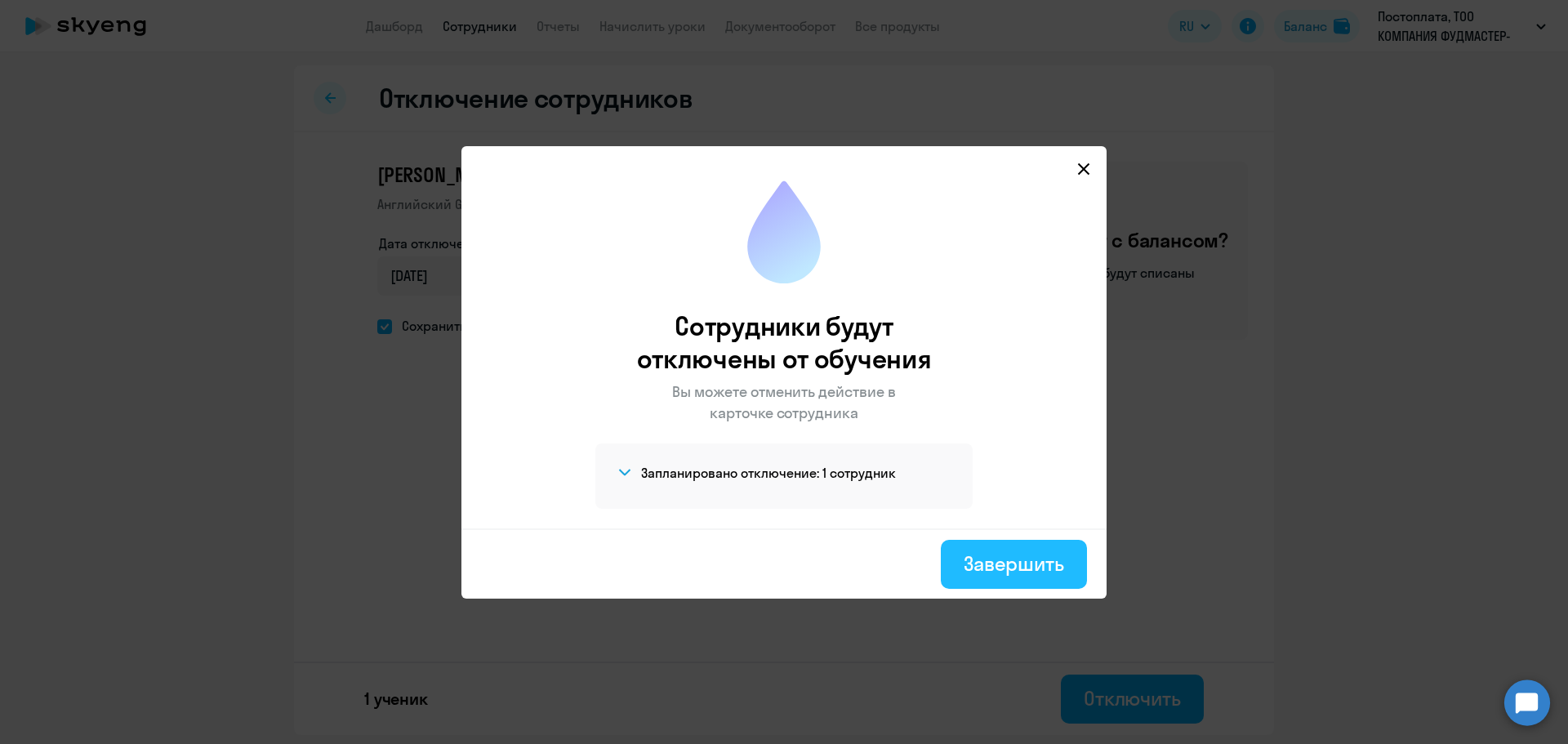
click at [1037, 572] on div "Завершить" at bounding box center [1014, 563] width 100 height 26
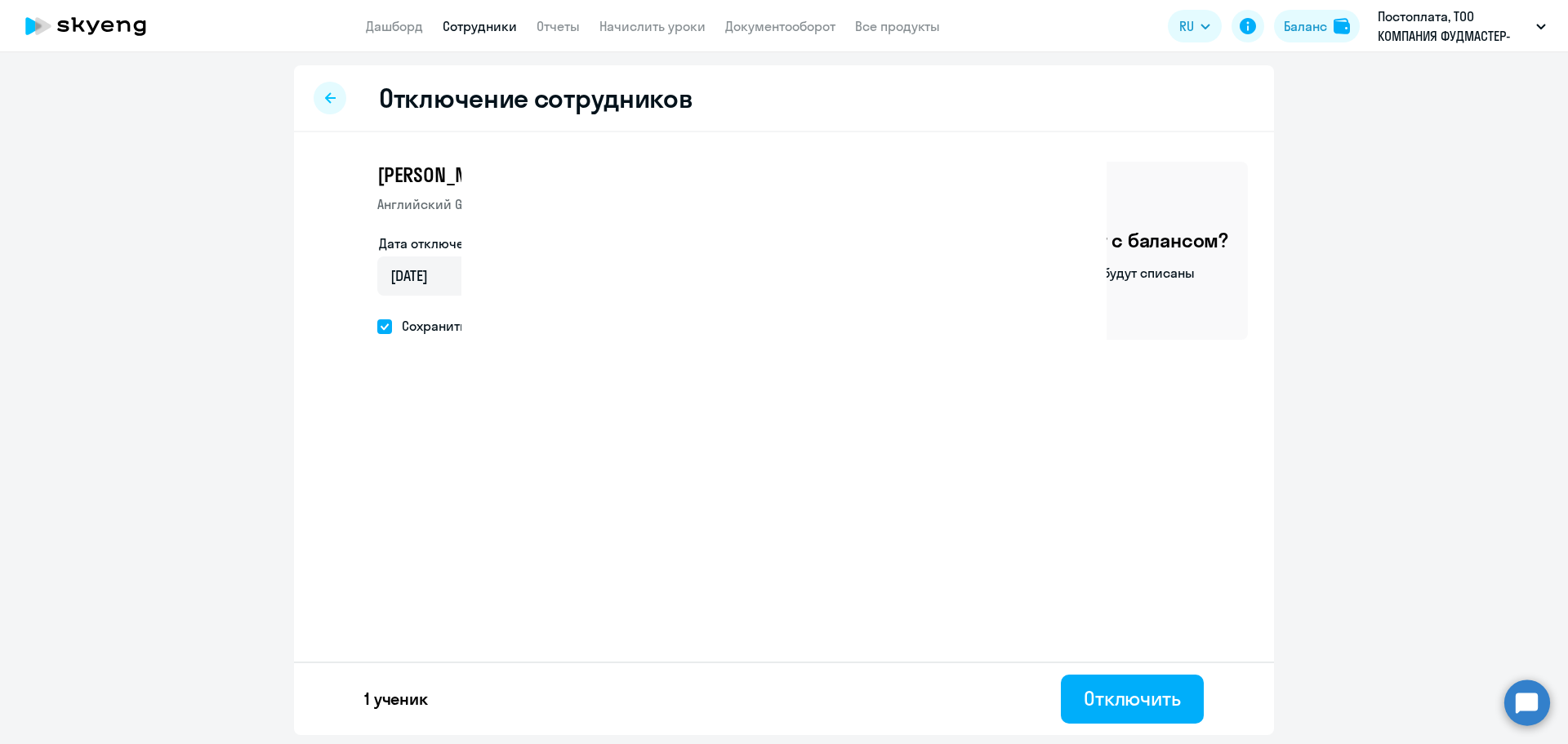
select select "30"
